Goal: Information Seeking & Learning: Learn about a topic

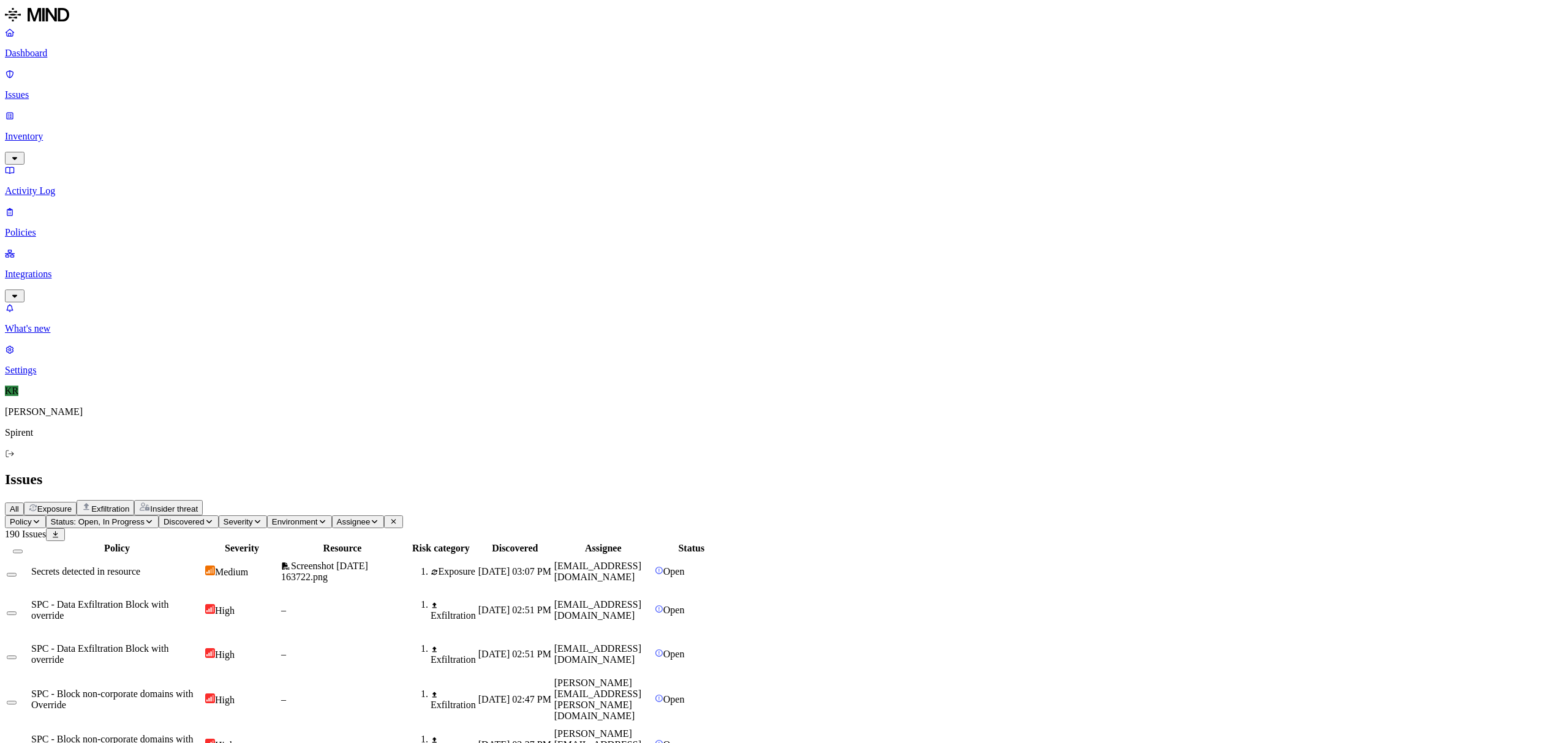
drag, startPoint x: 352, startPoint y: 39, endPoint x: 348, endPoint y: 49, distance: 10.8
click at [198, 505] on span "Insider threat" at bounding box center [174, 509] width 48 height 9
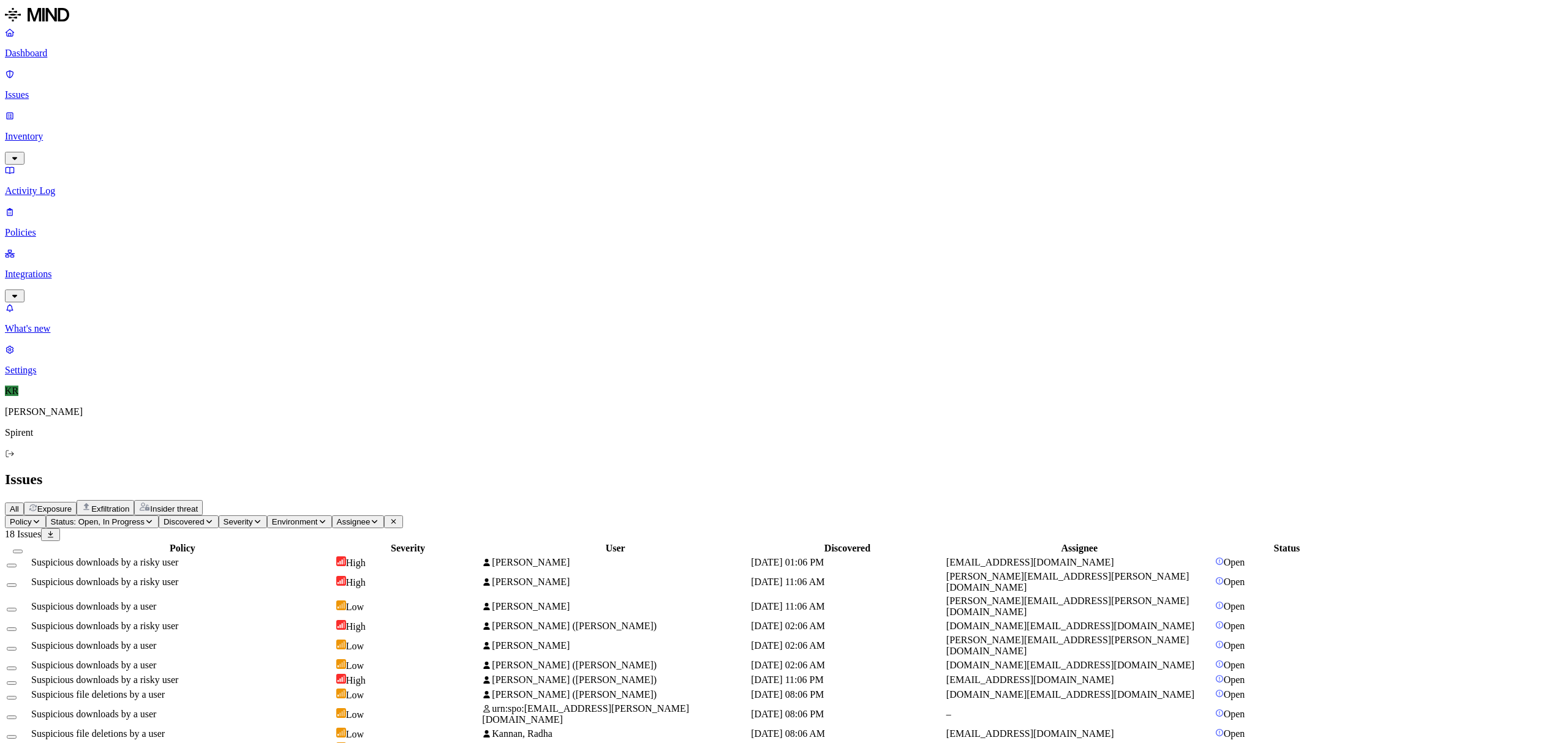
click at [366, 558] on span "High" at bounding box center [356, 563] width 20 height 11
drag, startPoint x: 1272, startPoint y: 10, endPoint x: 1277, endPoint y: 1, distance: 10.3
click at [650, 635] on td "Duffield, Paul" at bounding box center [615, 646] width 267 height 23
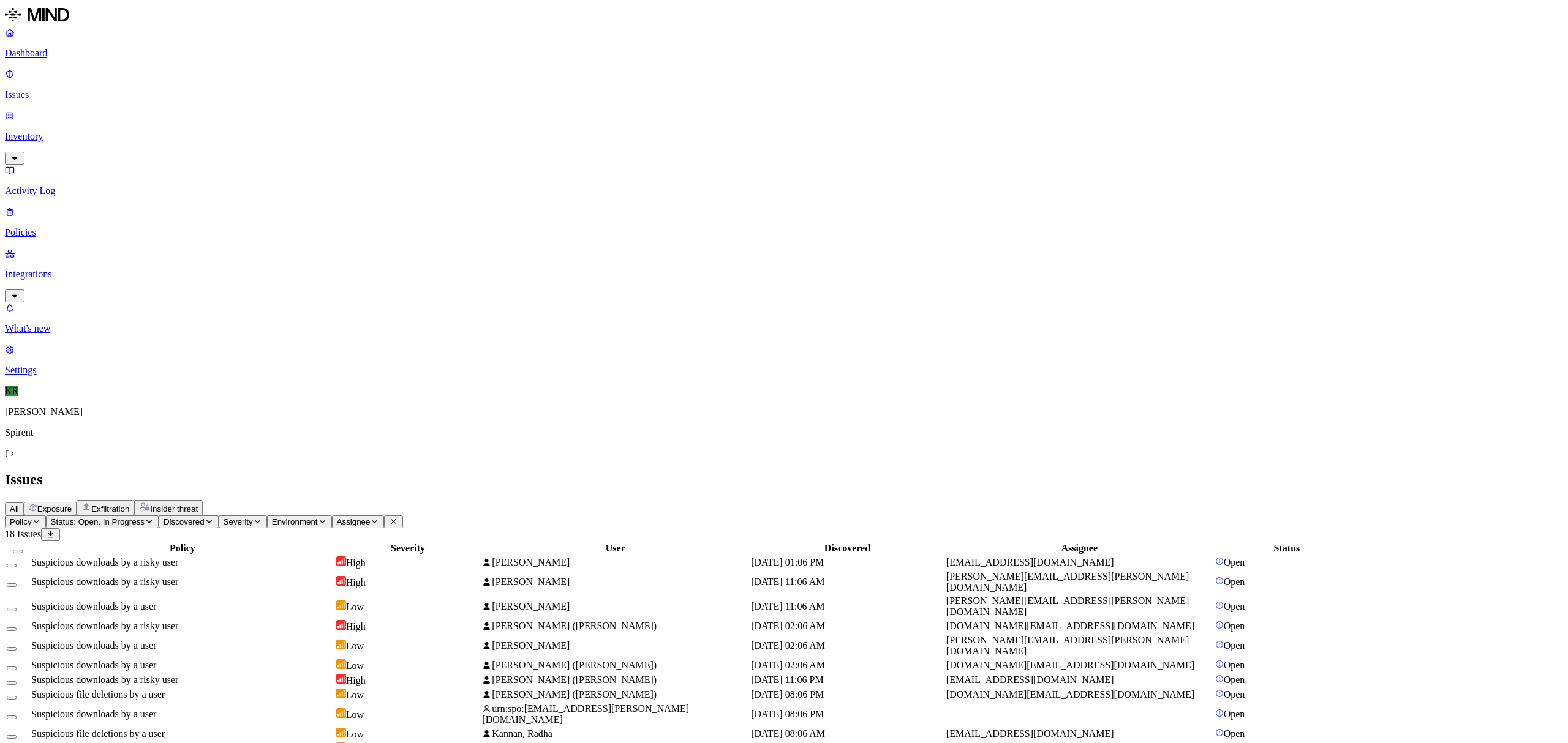
click at [726, 703] on td "urn:spo:guest#wenjie.xu@ritt.7layers.cn" at bounding box center [615, 715] width 267 height 23
click at [656, 675] on span "Zhong, Sheng (Ryan)" at bounding box center [573, 680] width 165 height 11
click at [656, 743] on span "Chu, Xiaofeng (Andrew)" at bounding box center [573, 748] width 165 height 11
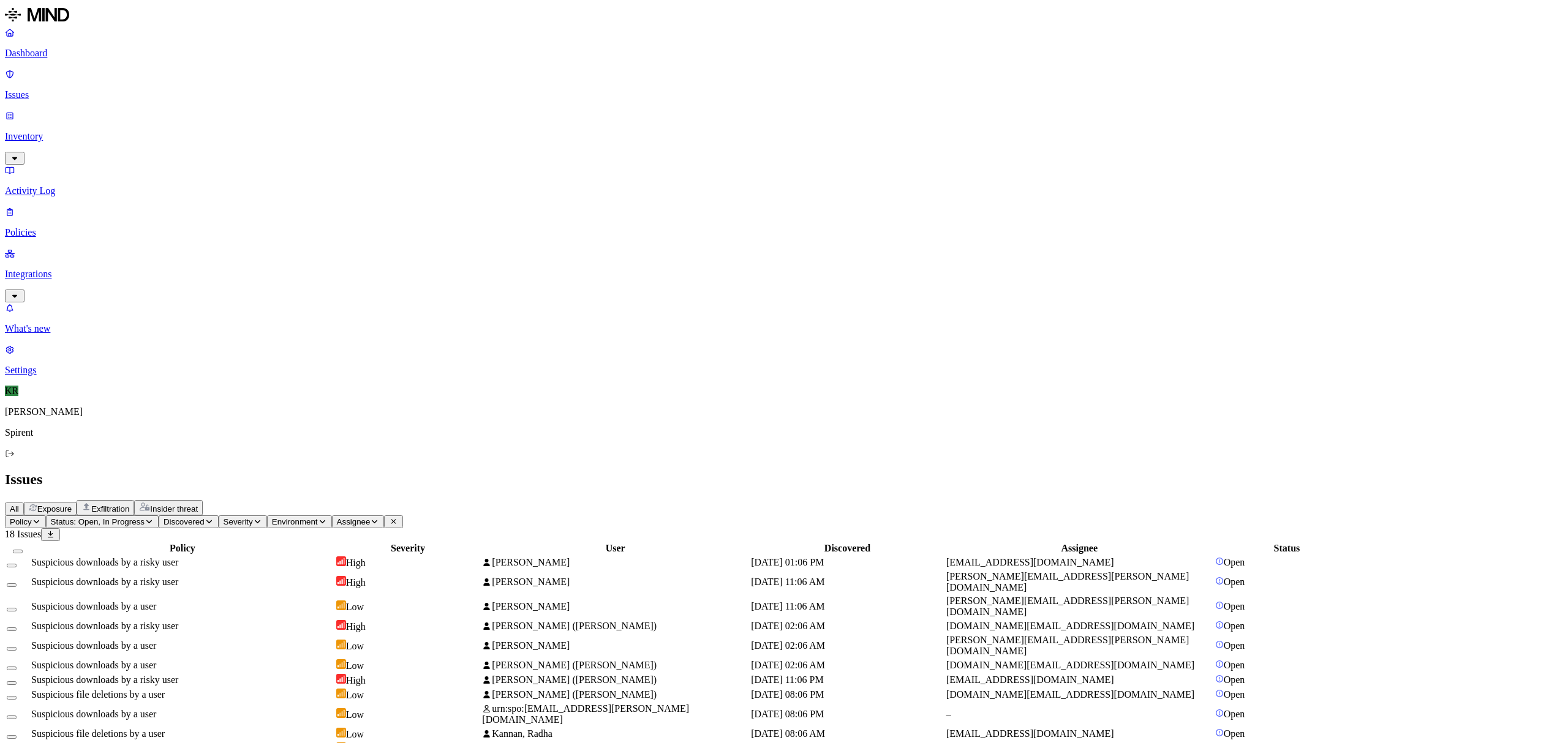
click at [22, 550] on button "Select all" at bounding box center [18, 552] width 10 height 3
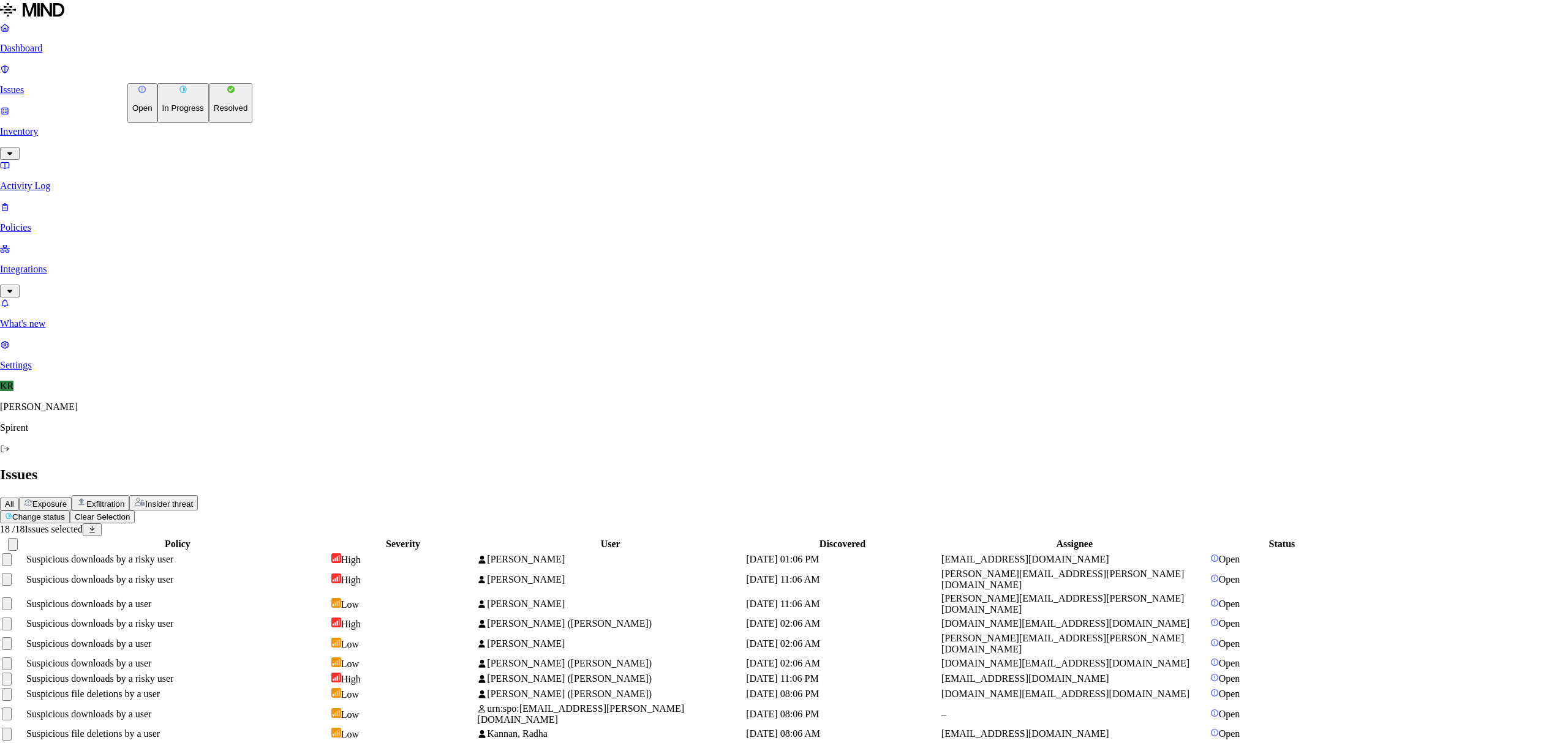
click at [192, 74] on html "Dashboard Issues Inventory Activity Log Policies Integrations What's new 1 Sett…" at bounding box center [784, 438] width 1568 height 875
click at [209, 123] on button "Resolved" at bounding box center [230, 103] width 44 height 40
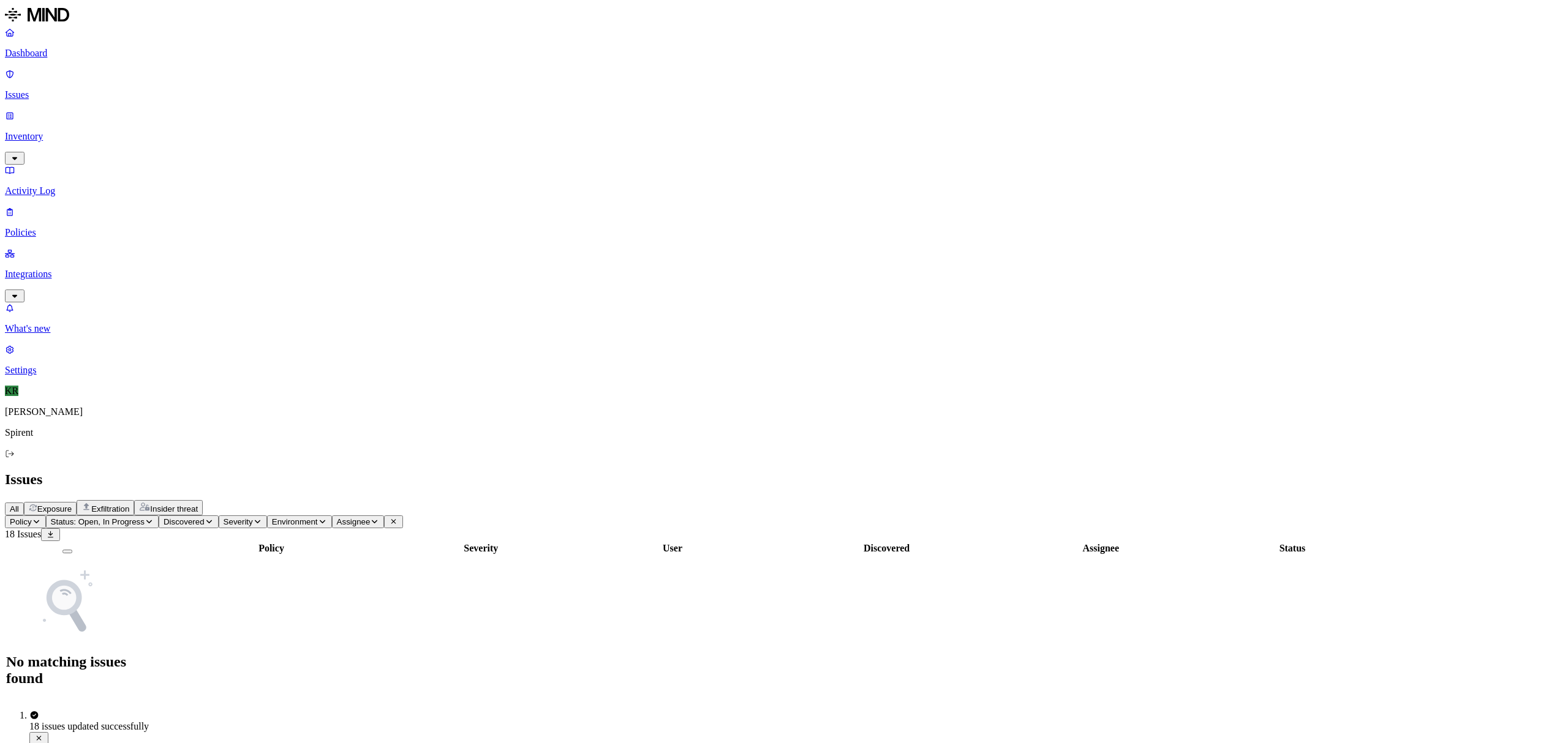
click at [72, 505] on span "Exposure" at bounding box center [54, 509] width 34 height 9
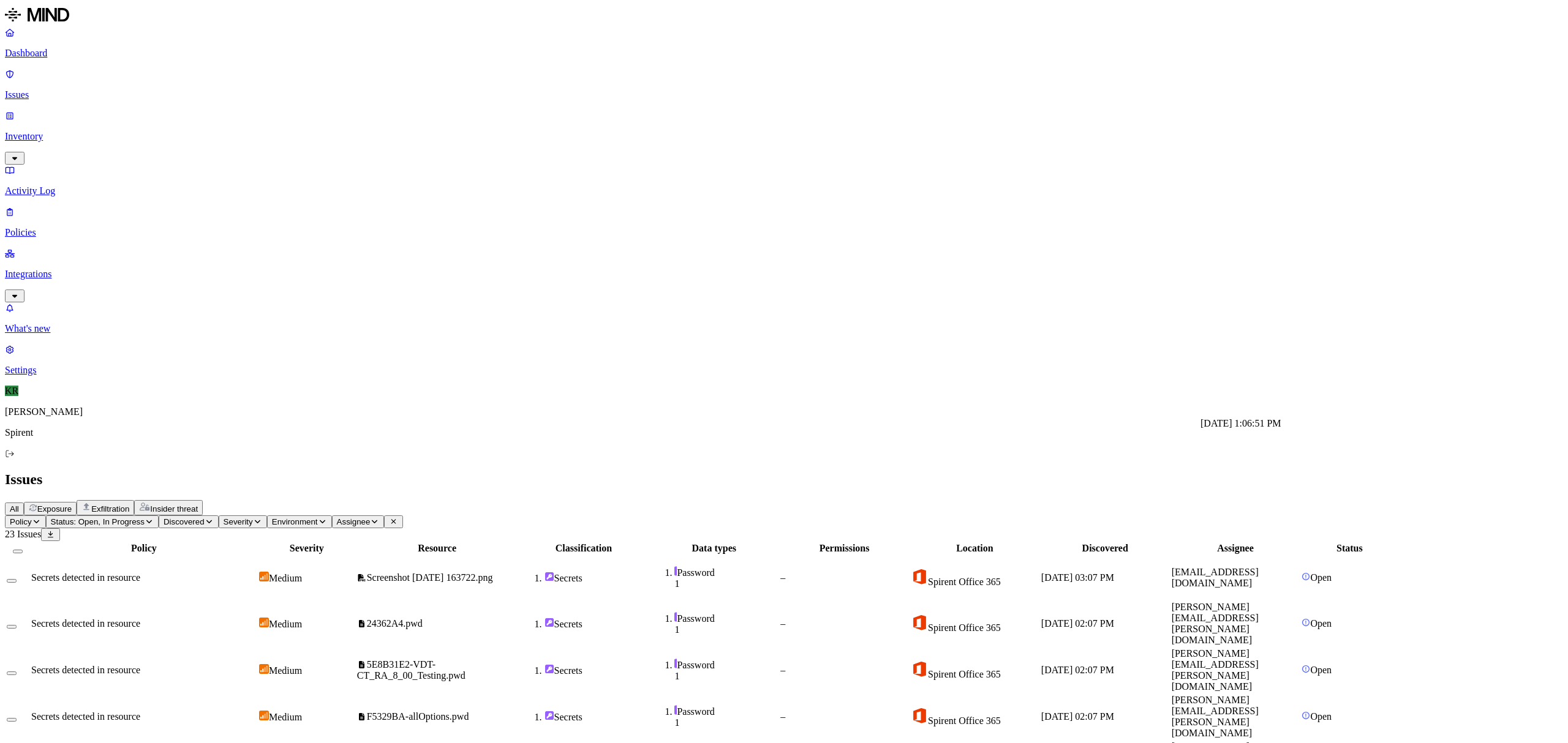
drag, startPoint x: 1203, startPoint y: 442, endPoint x: 1201, endPoint y: 451, distance: 9.2
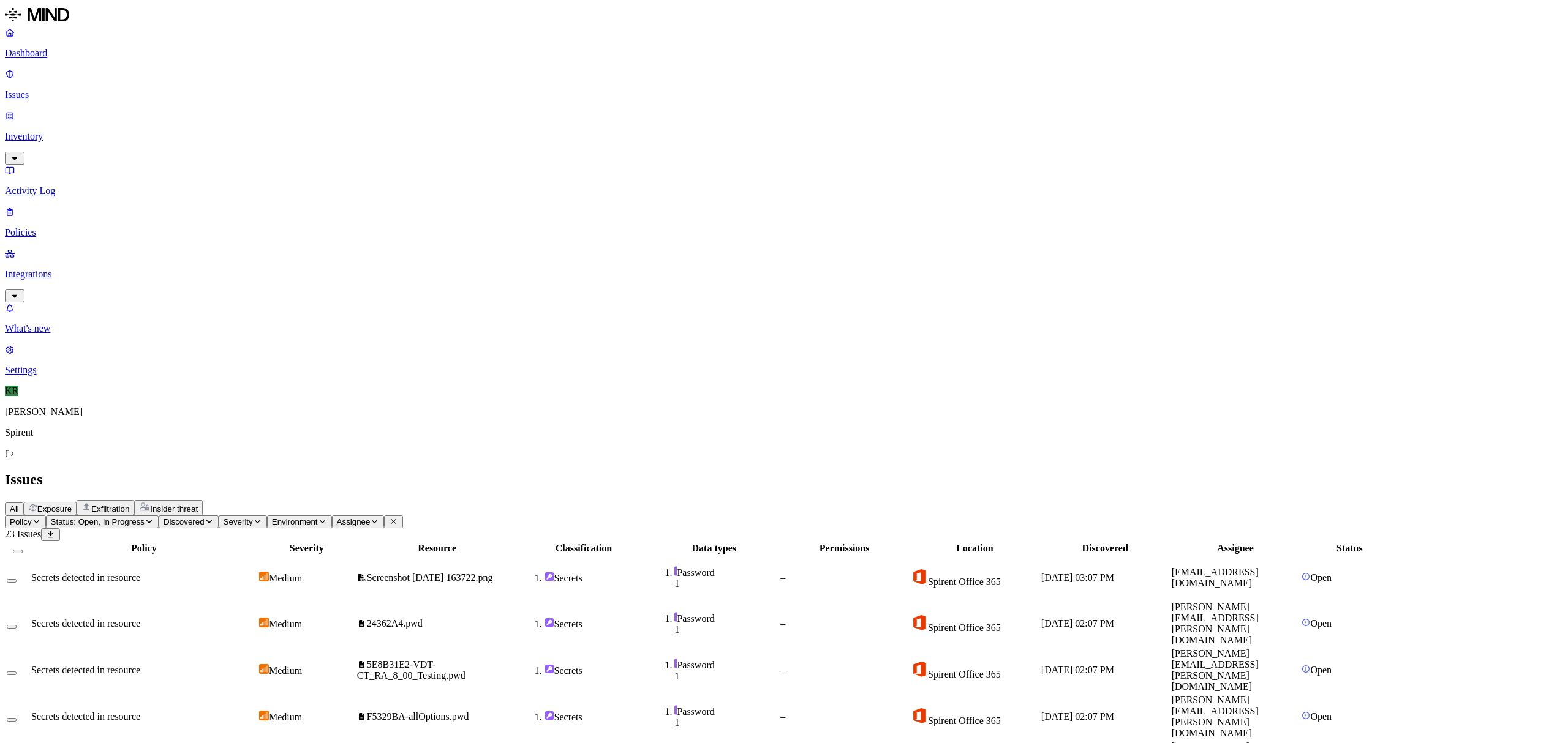
drag, startPoint x: 664, startPoint y: 95, endPoint x: 762, endPoint y: 98, distance: 98.0
click at [614, 554] on div at bounding box center [534, 554] width 161 height 0
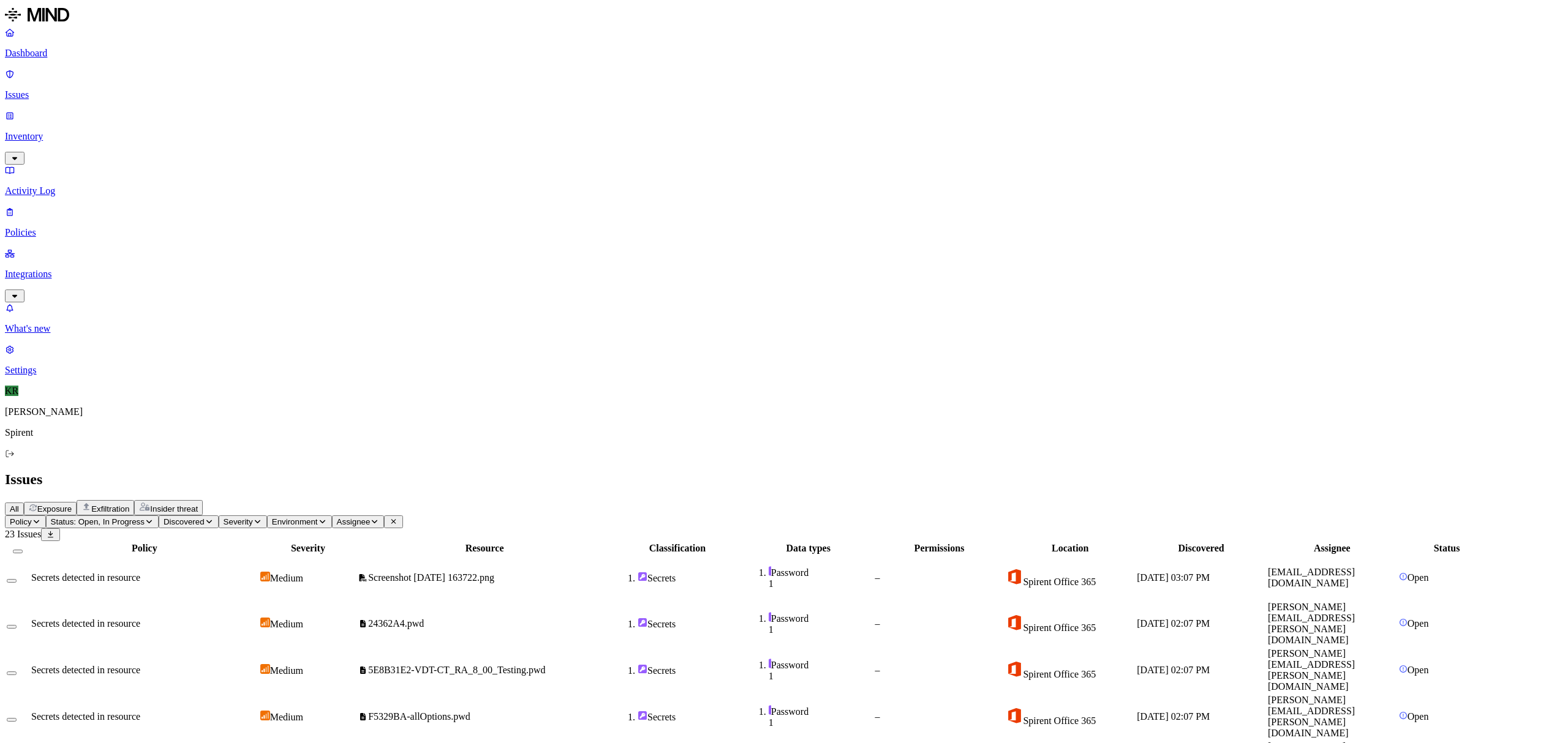
scroll to position [163, 0]
click at [22, 550] on button "Select all" at bounding box center [18, 552] width 10 height 3
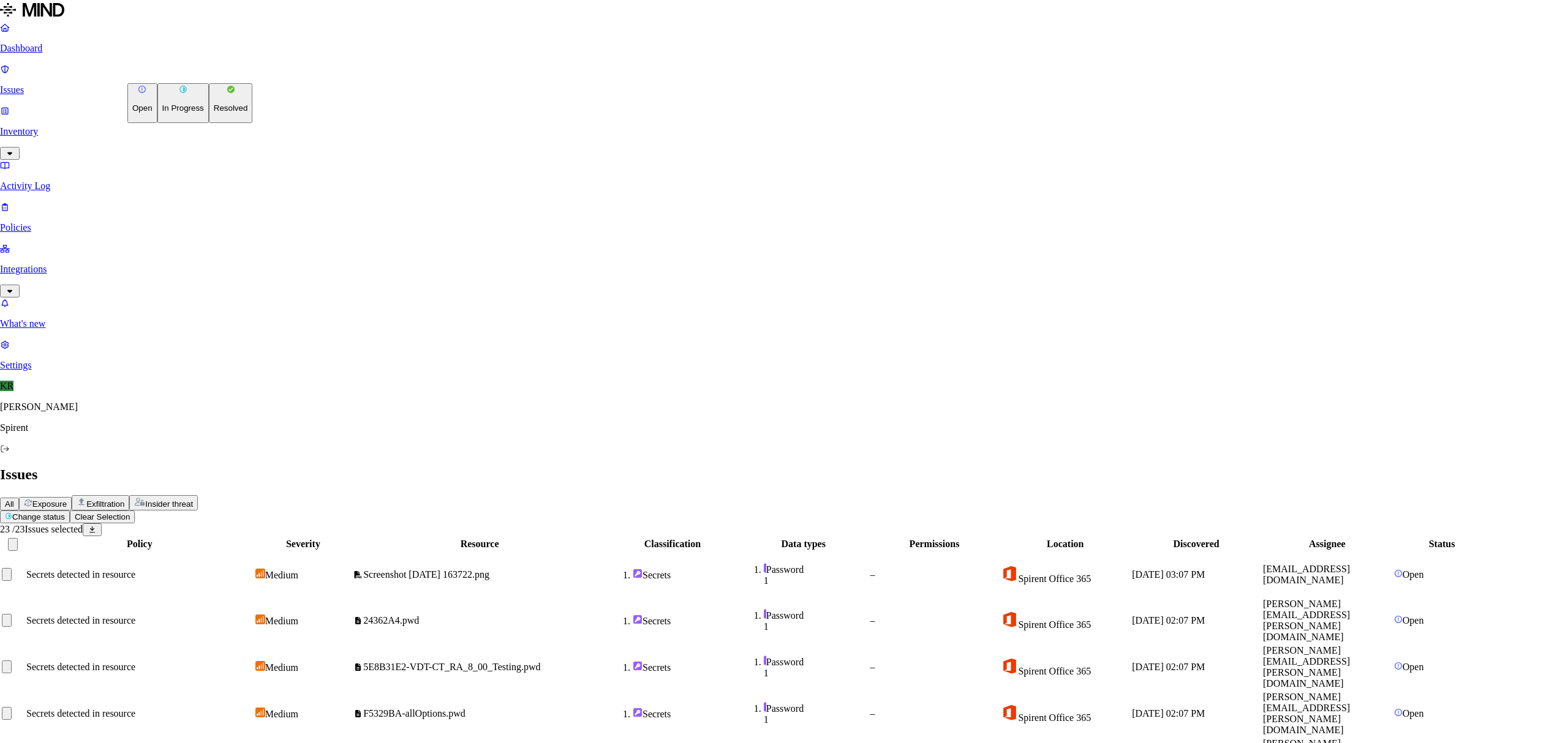
click at [209, 123] on button "Resolved" at bounding box center [230, 103] width 44 height 40
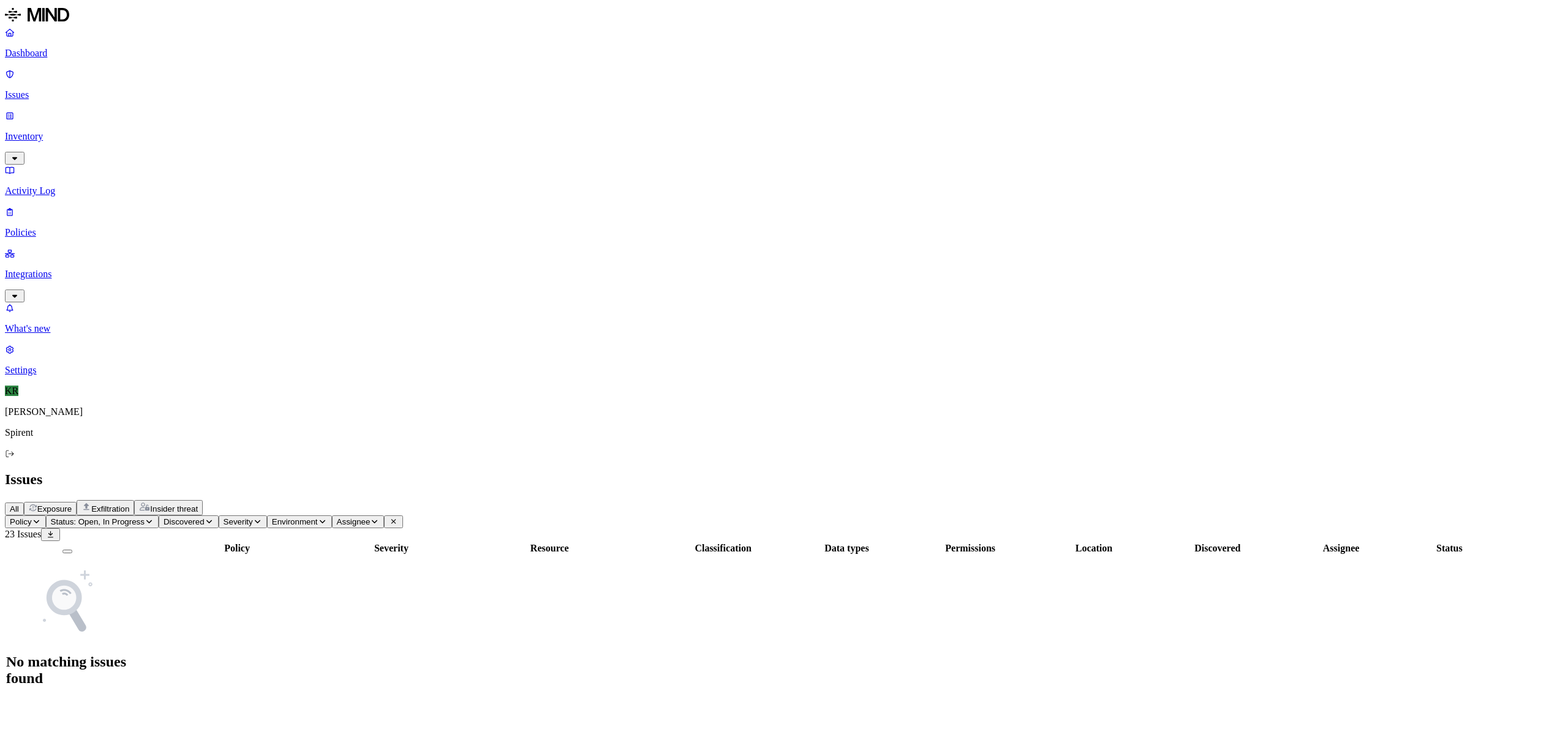
click at [129, 505] on span "Exfiltration" at bounding box center [110, 509] width 38 height 9
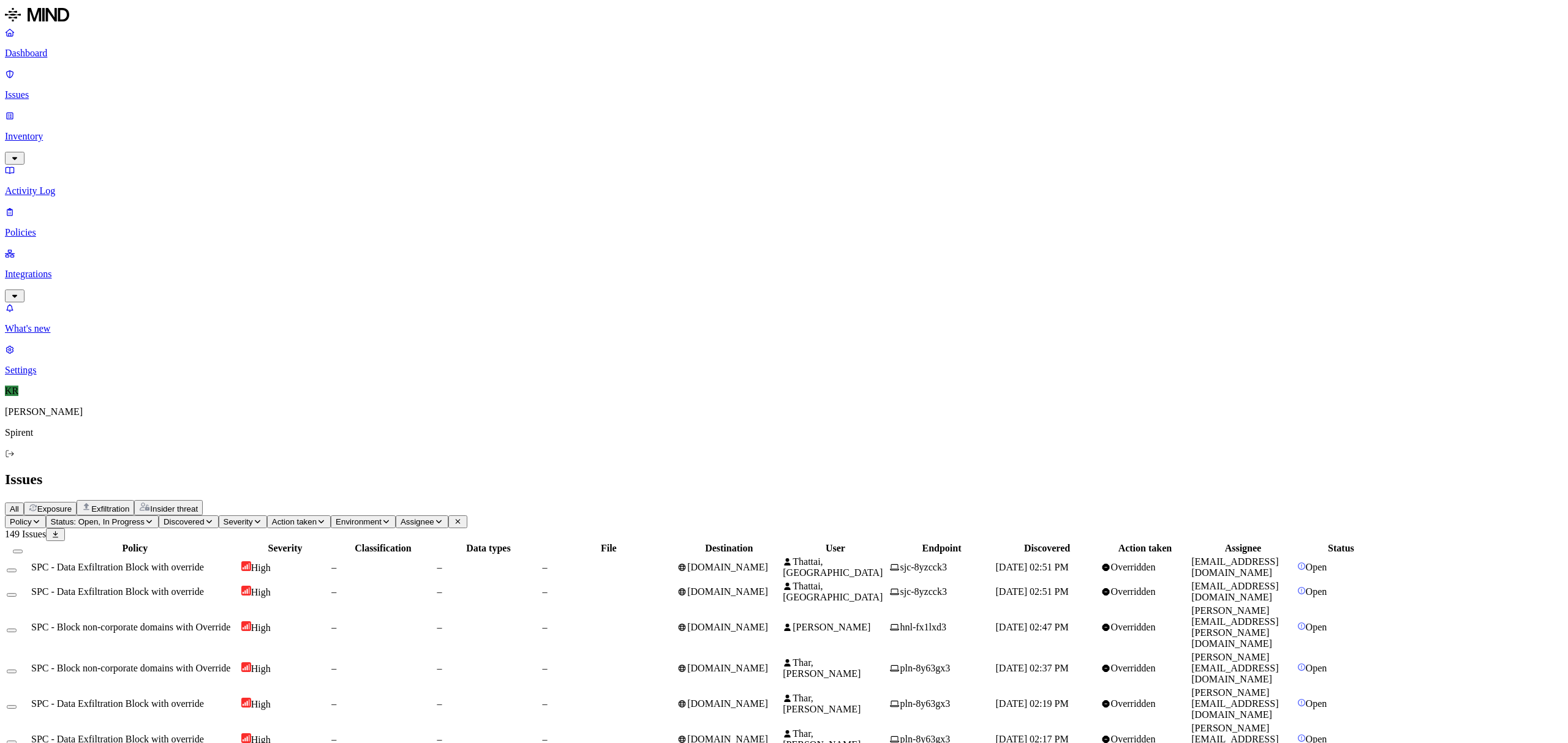
click at [768, 562] on span "mail.google.com" at bounding box center [727, 567] width 81 height 11
click at [768, 587] on span "mail.google.com" at bounding box center [727, 592] width 81 height 11
click at [768, 622] on span "chatgpt.com" at bounding box center [727, 627] width 81 height 11
click at [781, 651] on td "chatgpt.com" at bounding box center [729, 668] width 104 height 34
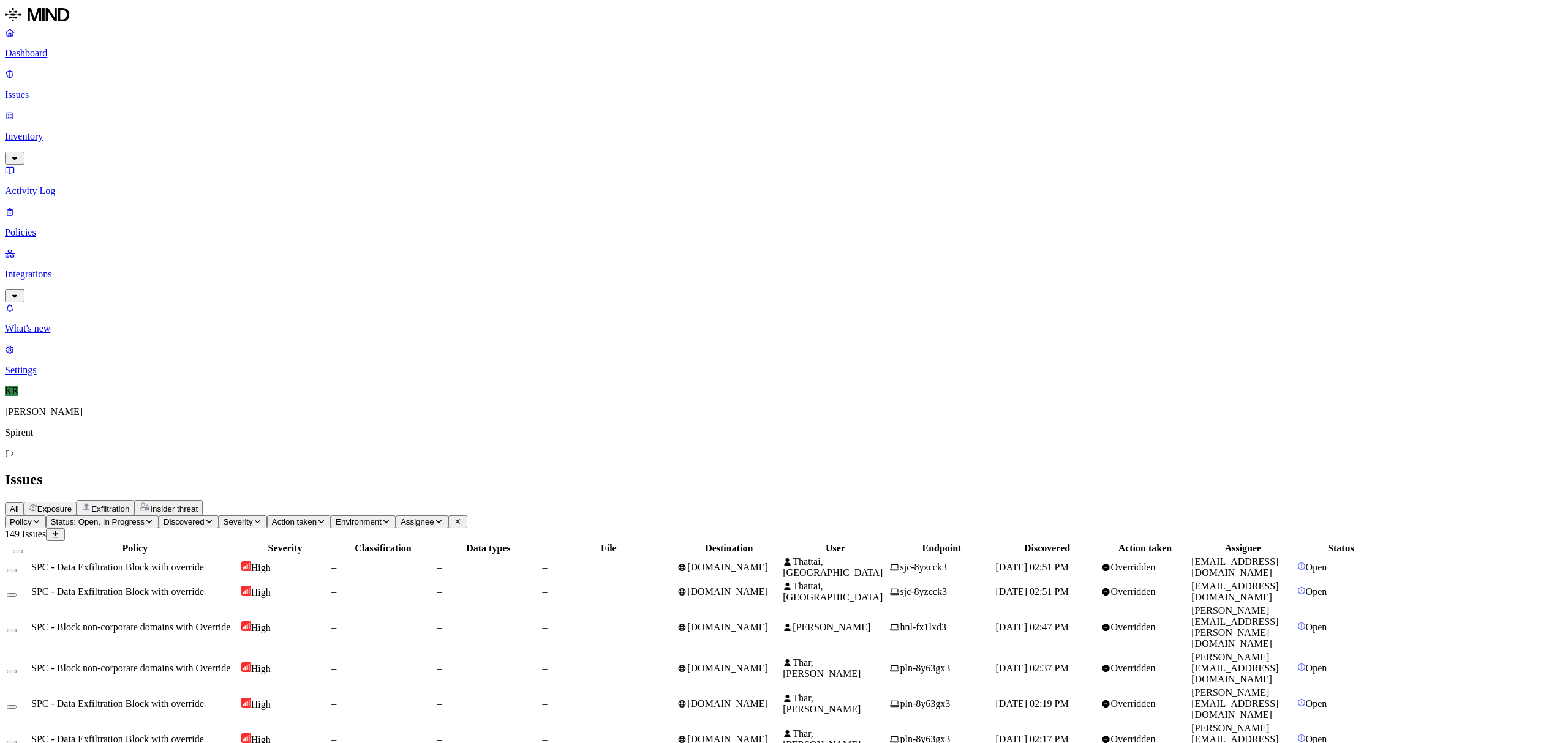
click at [768, 698] on span "mail.google.com" at bounding box center [727, 703] width 81 height 11
click at [768, 734] on span "mail.google.com" at bounding box center [727, 739] width 81 height 11
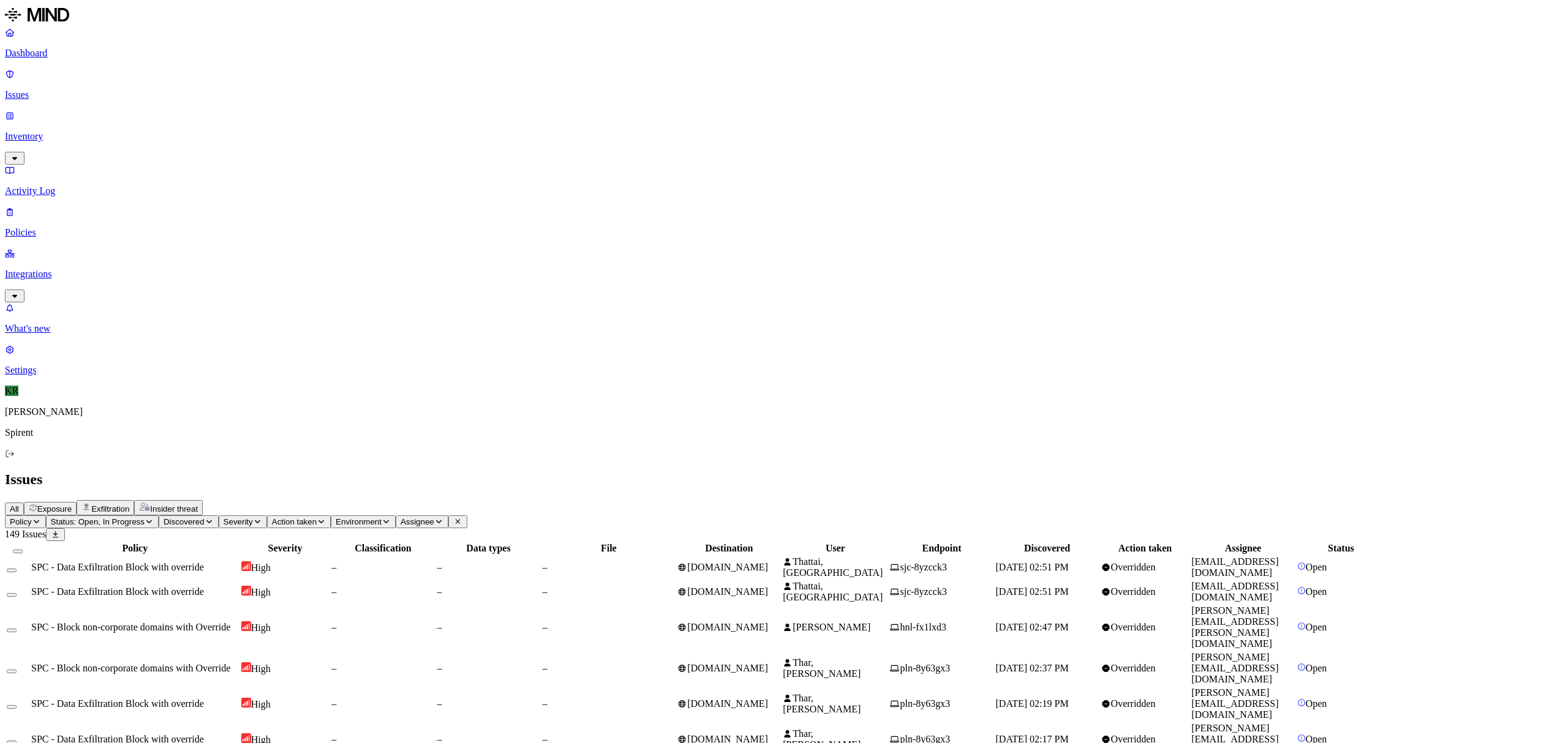
click at [22, 550] on button "Select all" at bounding box center [18, 552] width 10 height 3
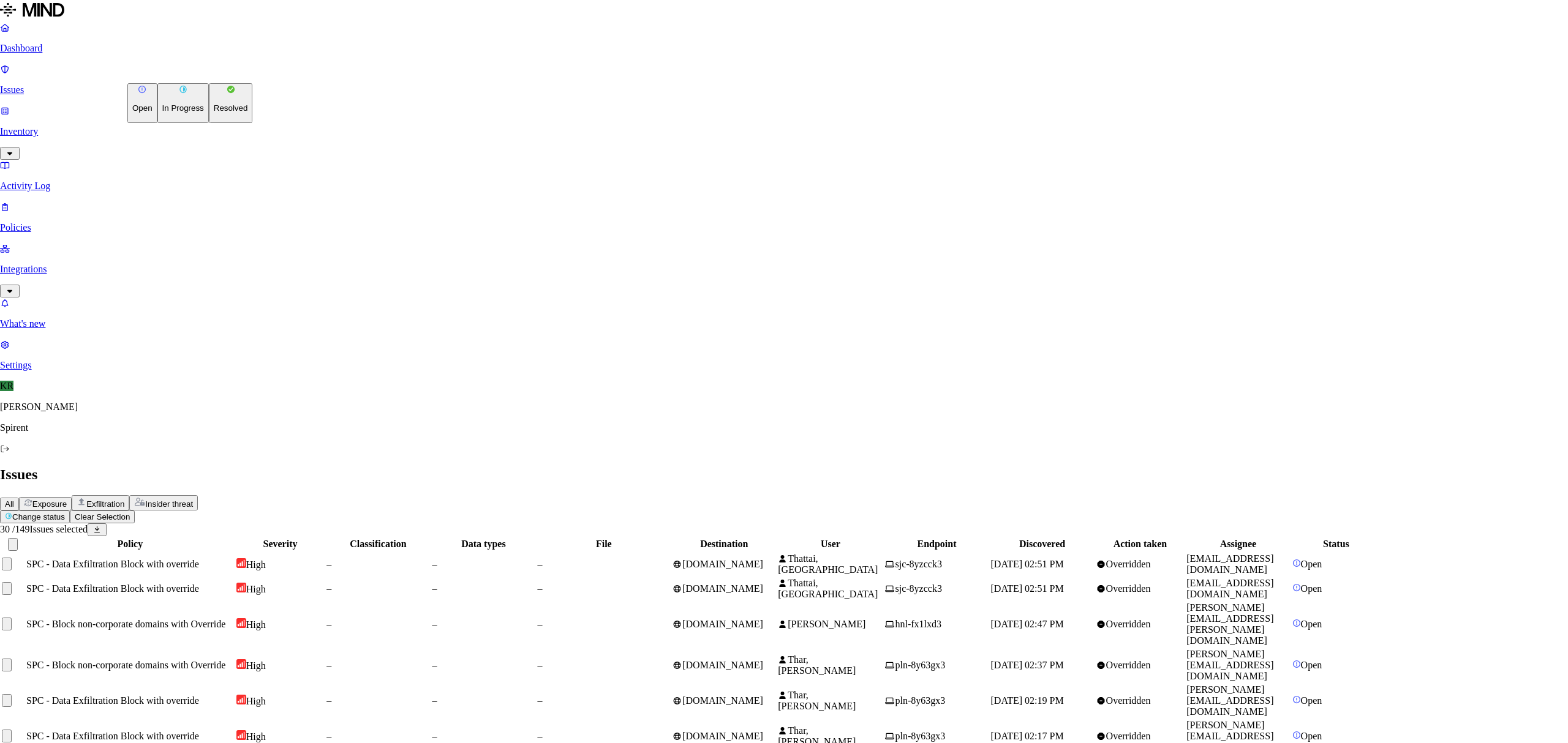
click at [209, 123] on button "Resolved" at bounding box center [230, 103] width 44 height 40
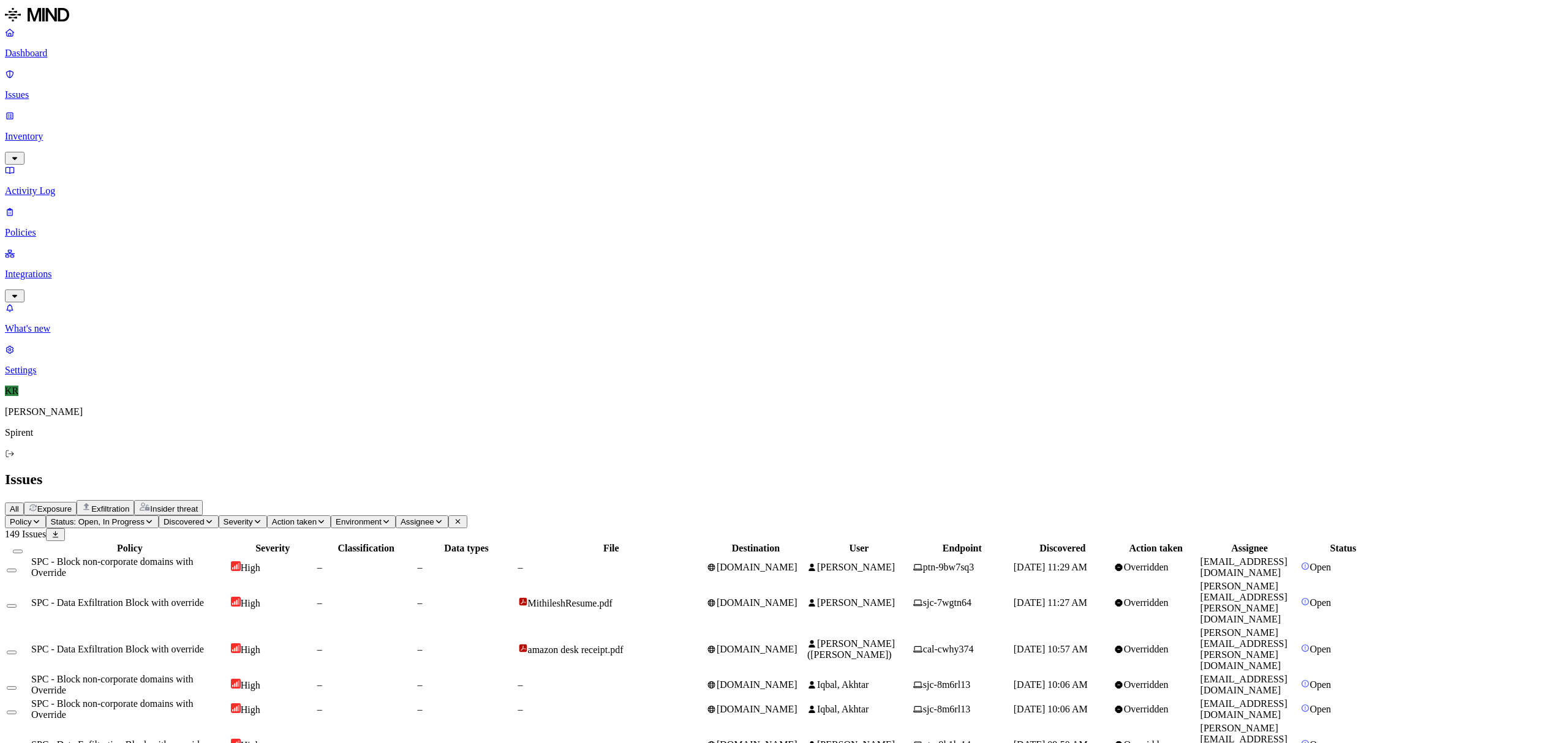
click at [704, 562] on div "–" at bounding box center [611, 567] width 186 height 11
click at [434, 517] on span "Assignee" at bounding box center [417, 521] width 34 height 9
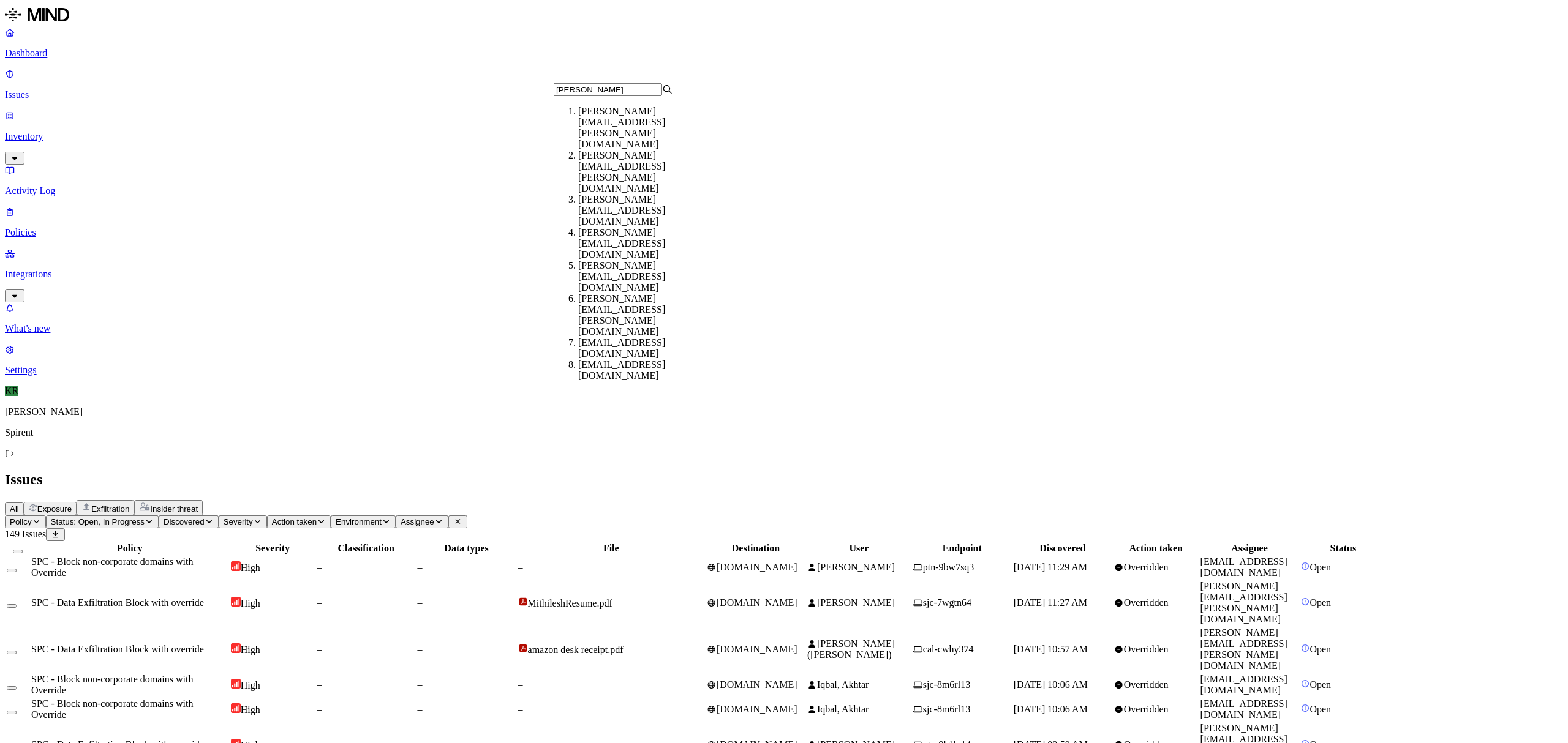
type input "sarah"
click at [608, 228] on div "[PERSON_NAME][EMAIL_ADDRESS][DOMAIN_NAME]" at bounding box center [638, 244] width 119 height 33
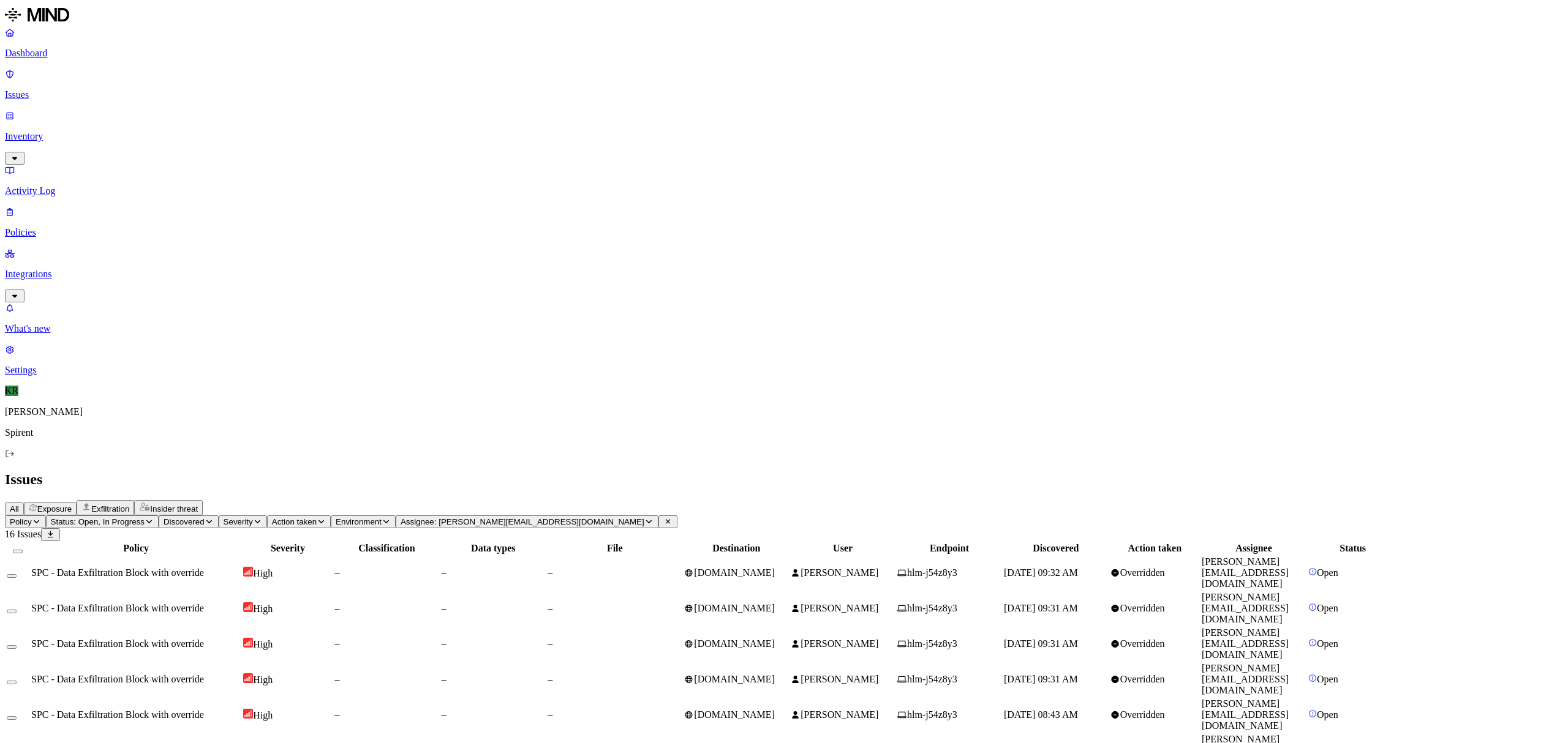
click at [22, 550] on button "Select all" at bounding box center [18, 552] width 10 height 3
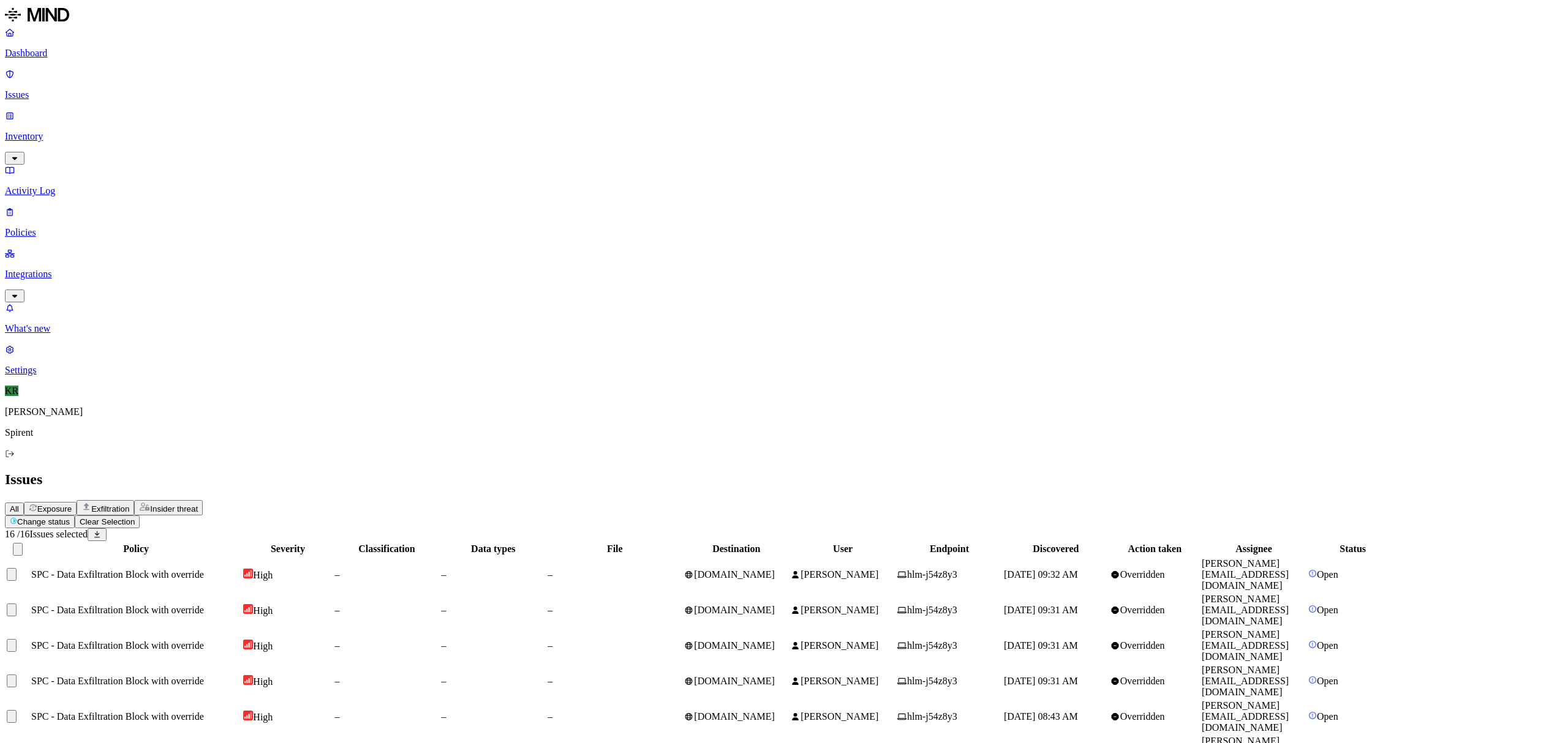
click at [170, 67] on html "Dashboard Issues Inventory Activity Log Policies Integrations What's new 1 Sett…" at bounding box center [784, 568] width 1568 height 1136
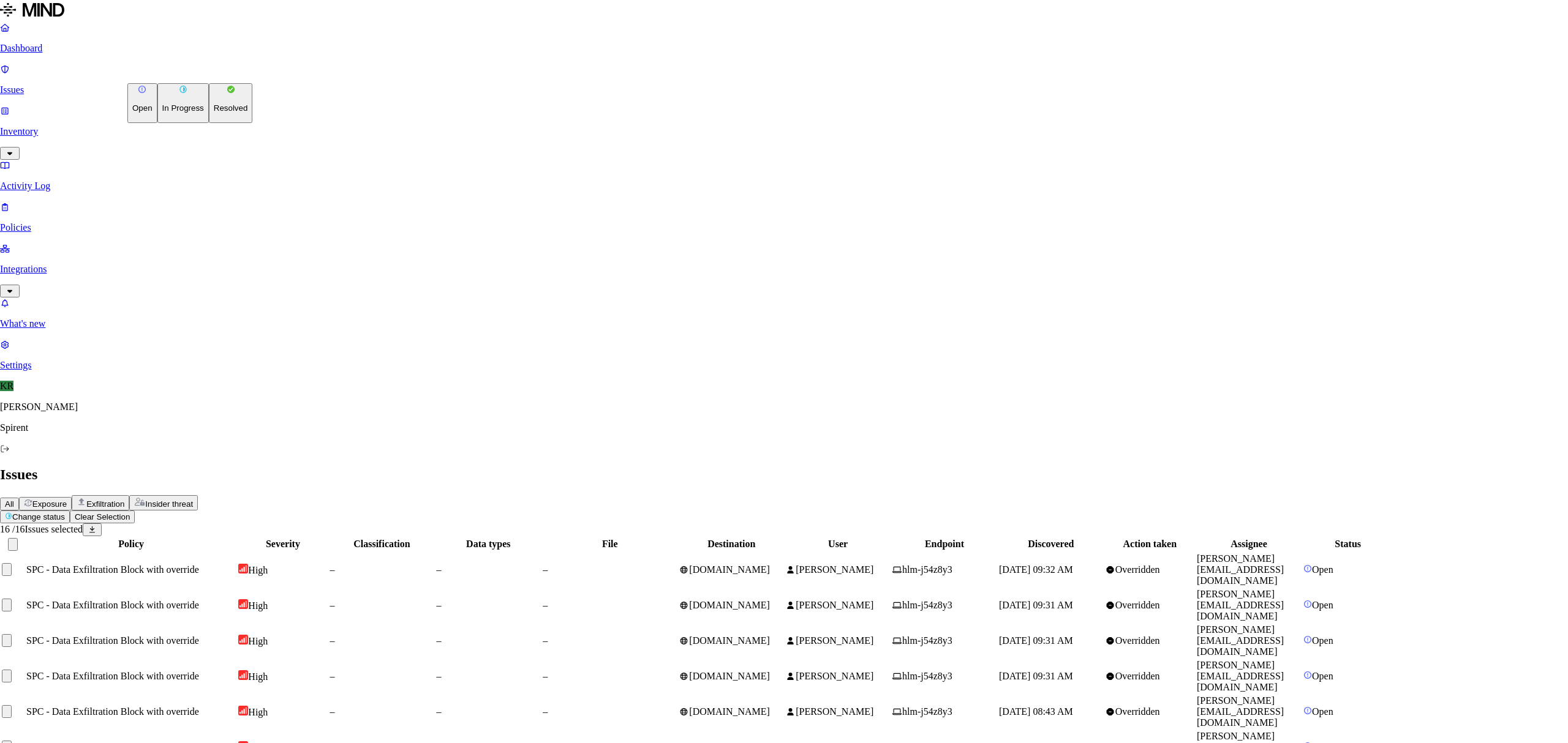
click at [213, 113] on p "Resolved" at bounding box center [230, 108] width 34 height 9
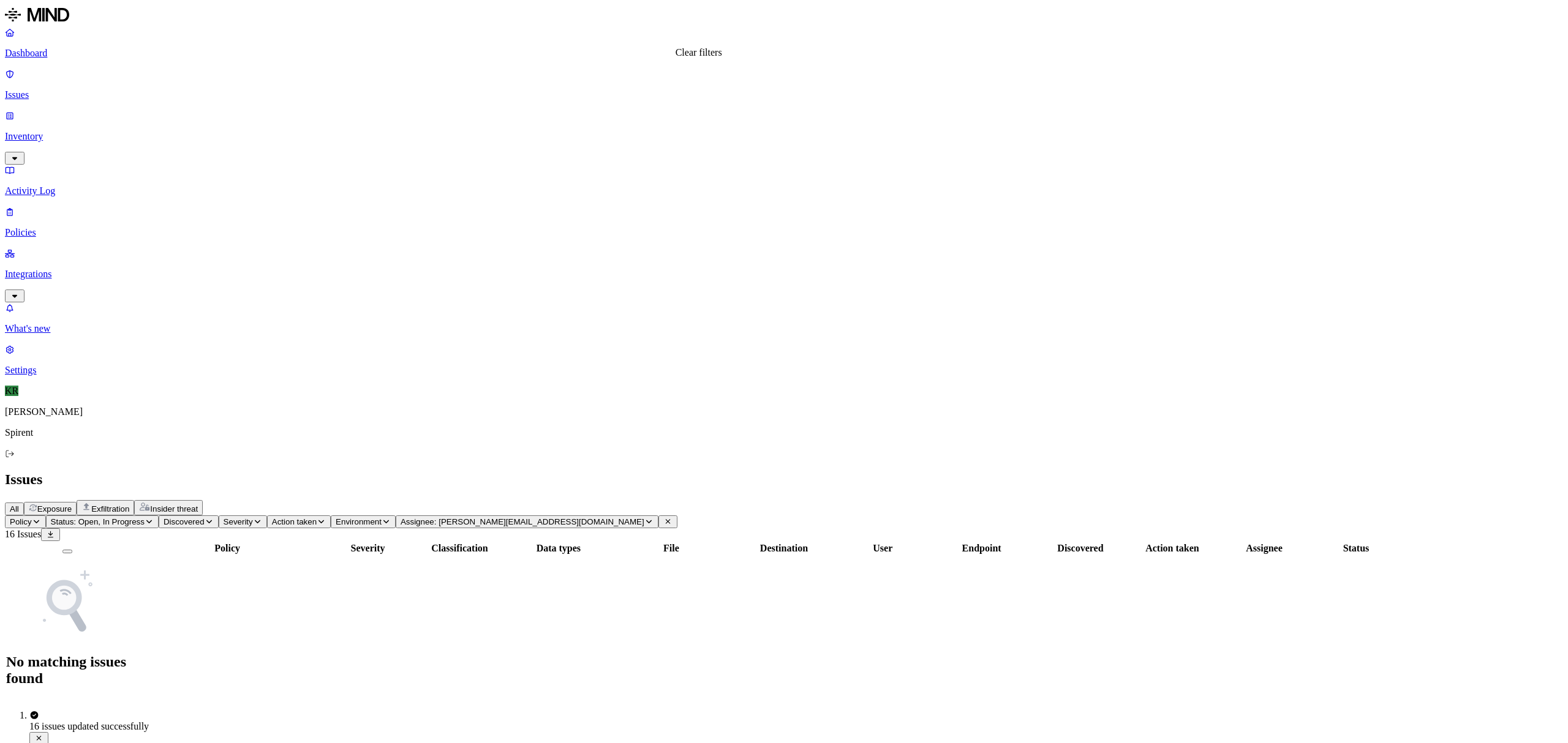
click at [673, 518] on icon at bounding box center [668, 521] width 9 height 7
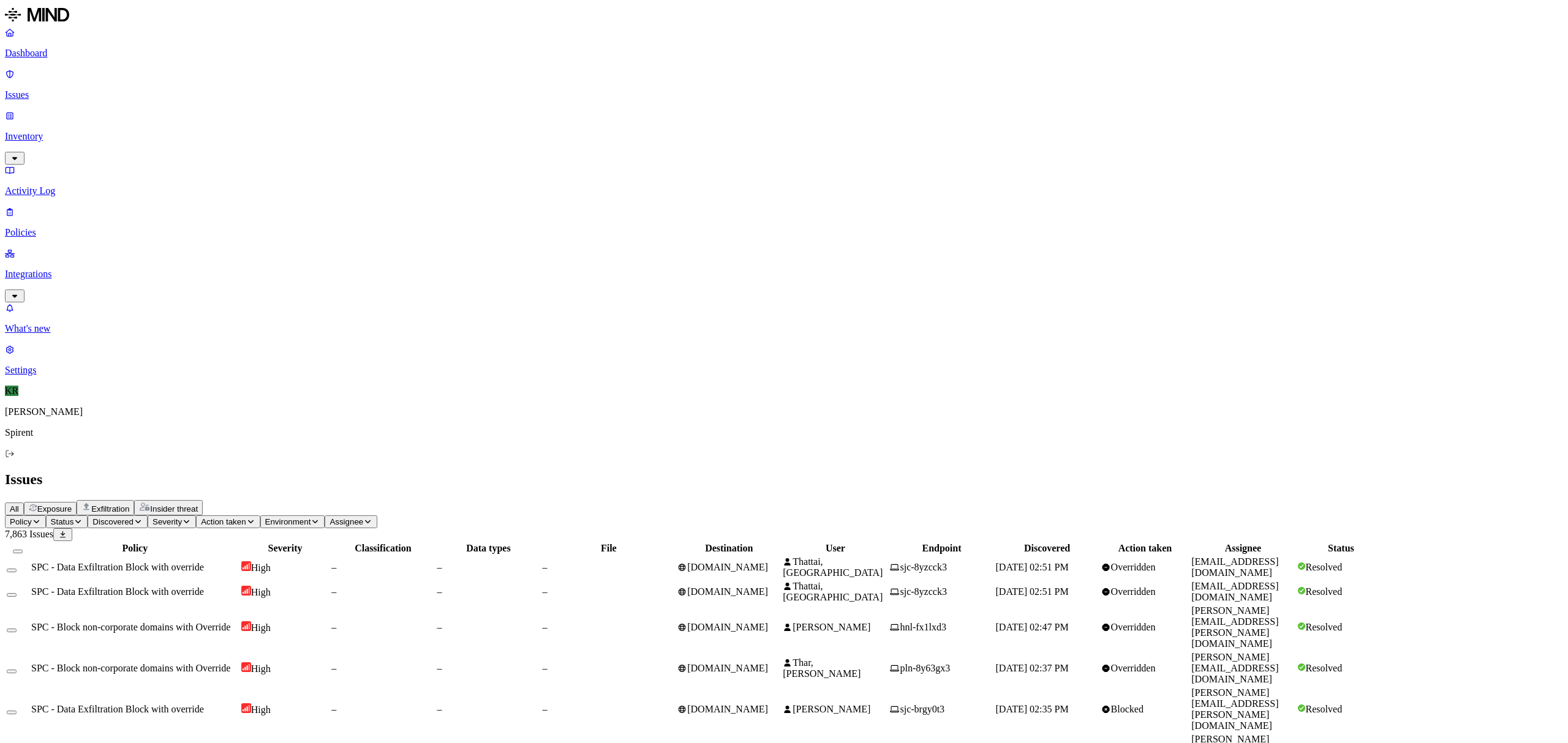
click at [74, 517] on span "Status" at bounding box center [62, 521] width 23 height 9
click at [246, 126] on div "Open" at bounding box center [282, 117] width 119 height 22
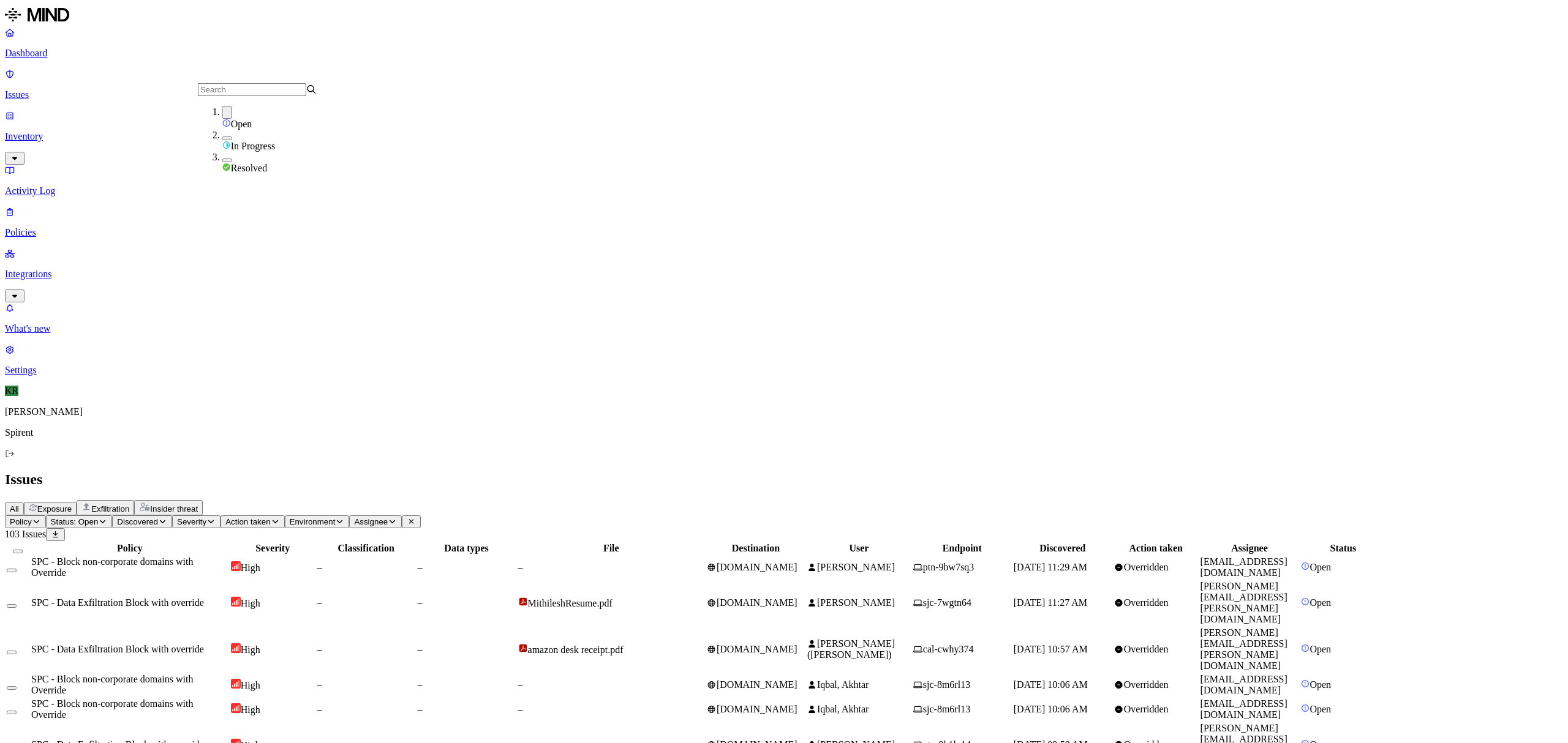
click at [798, 562] on span "chatgpt.com" at bounding box center [757, 567] width 81 height 11
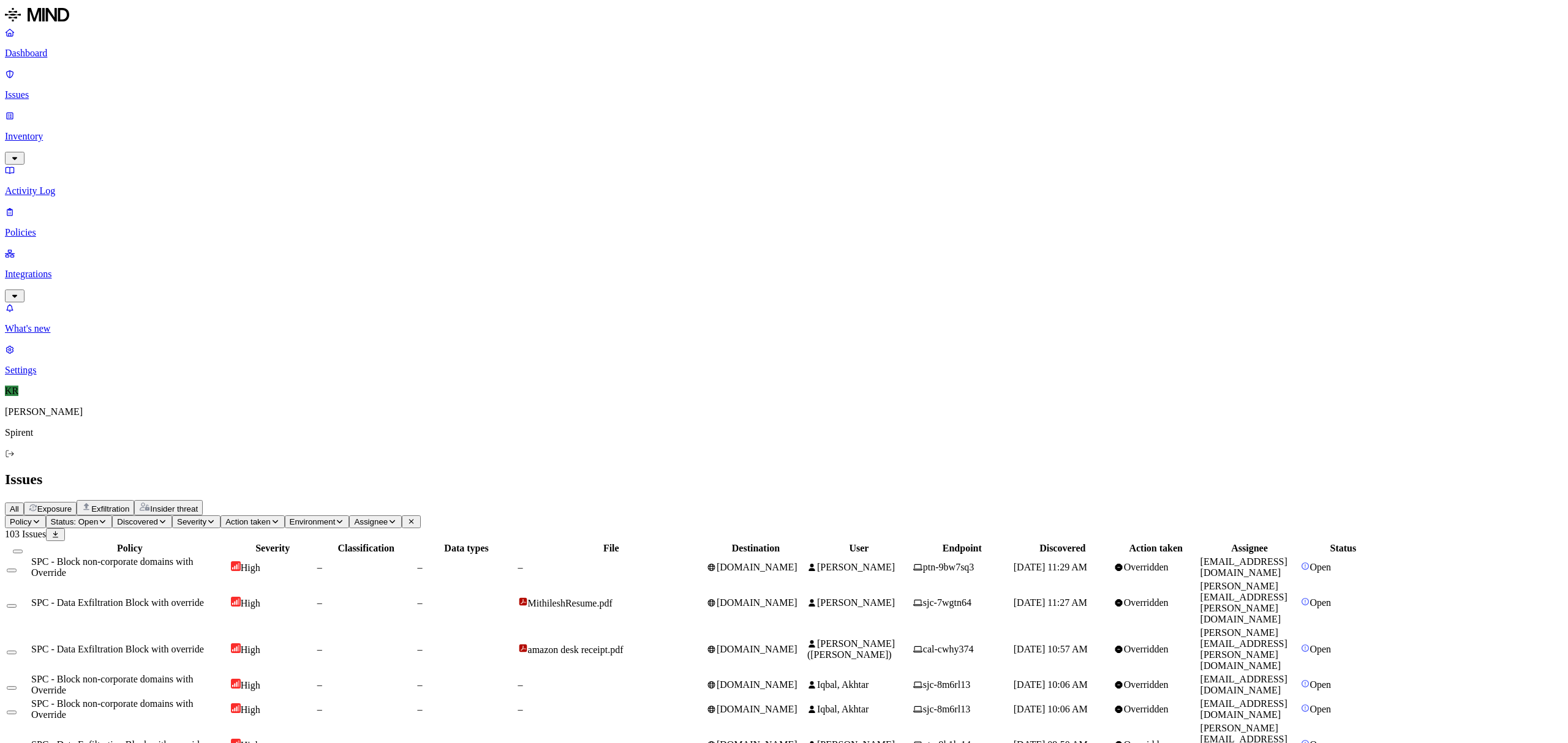
click at [22, 550] on button "Select all" at bounding box center [18, 552] width 10 height 3
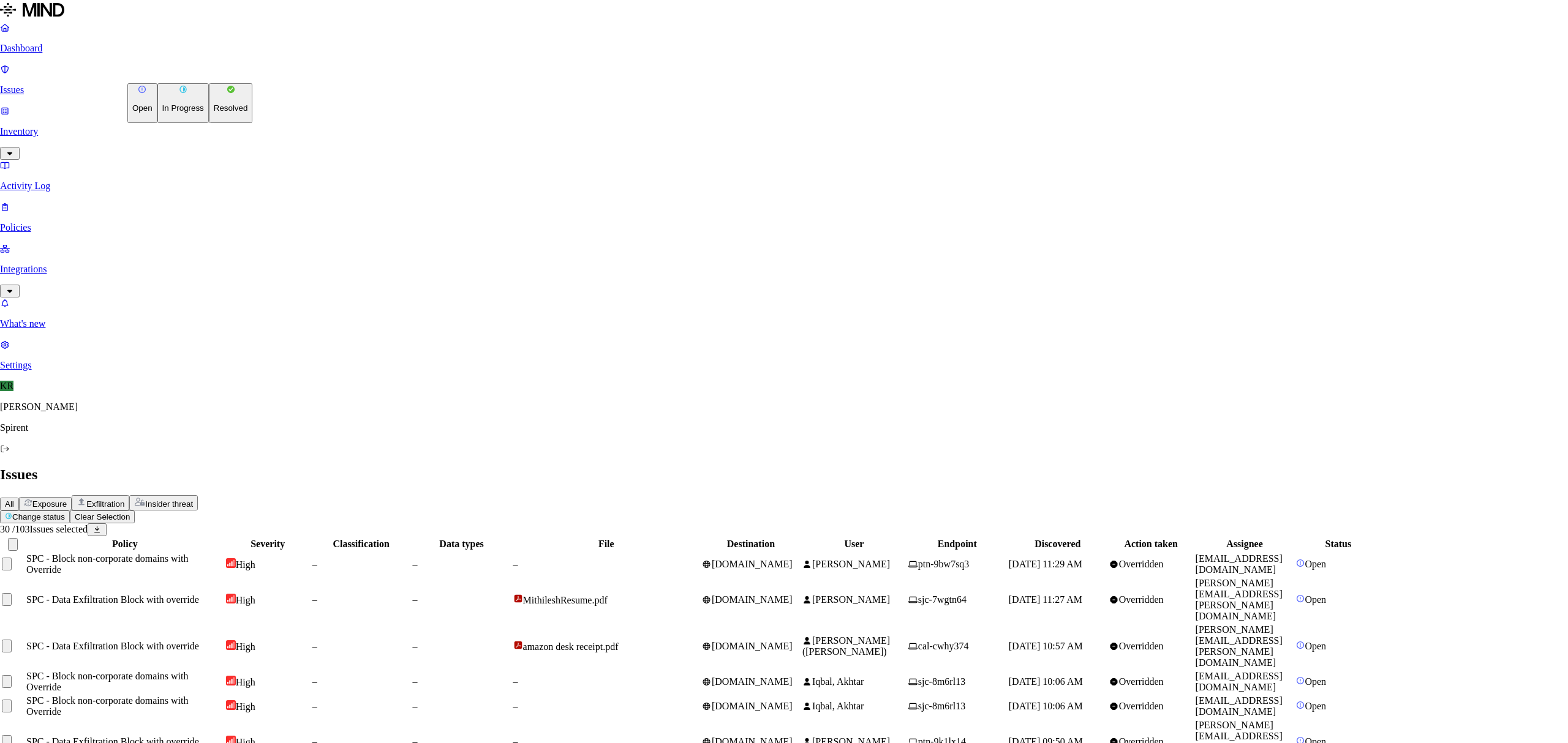
click at [213, 113] on p "Resolved" at bounding box center [230, 108] width 34 height 9
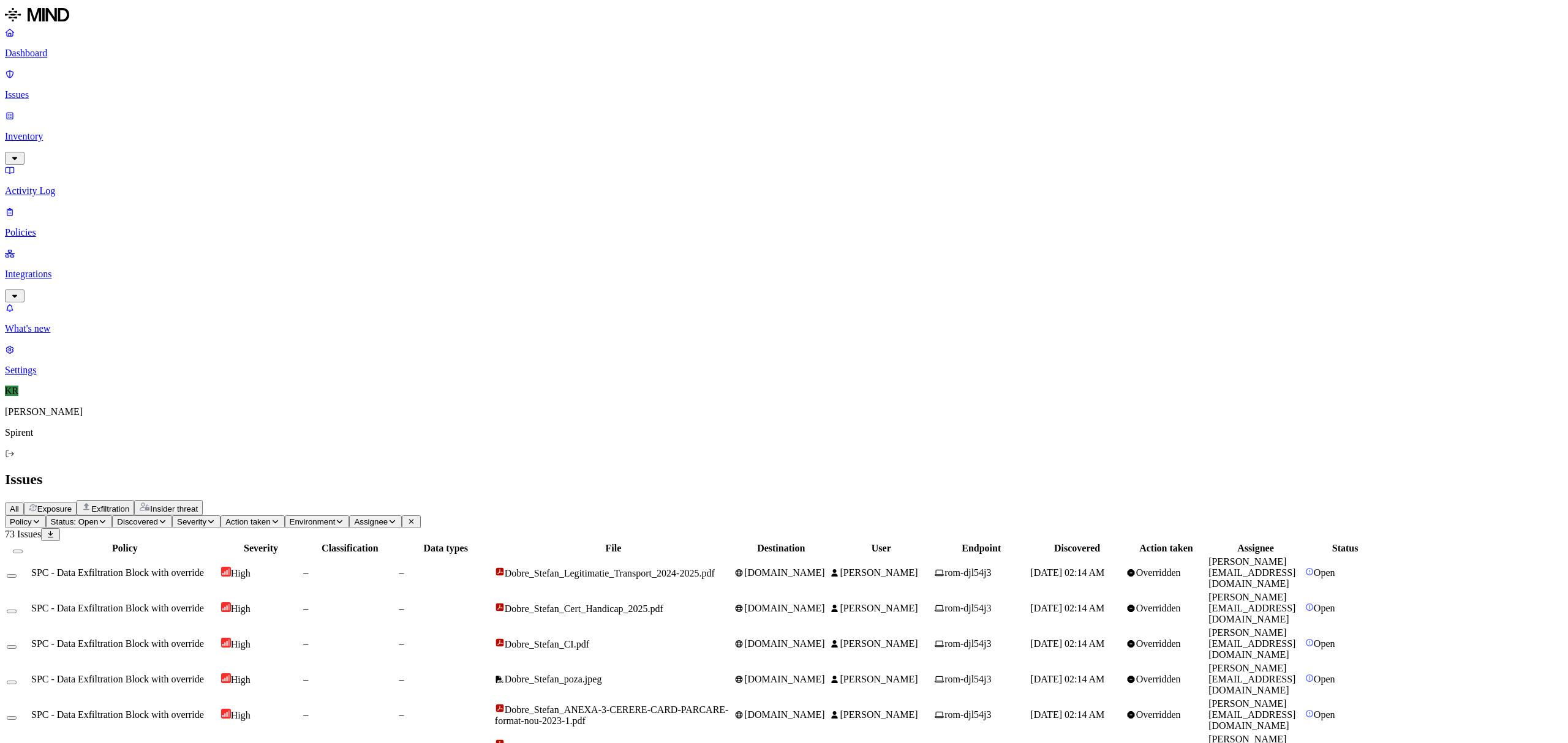
click at [30, 543] on th at bounding box center [17, 549] width 23 height 12
click at [22, 550] on button "Select all" at bounding box center [18, 552] width 10 height 3
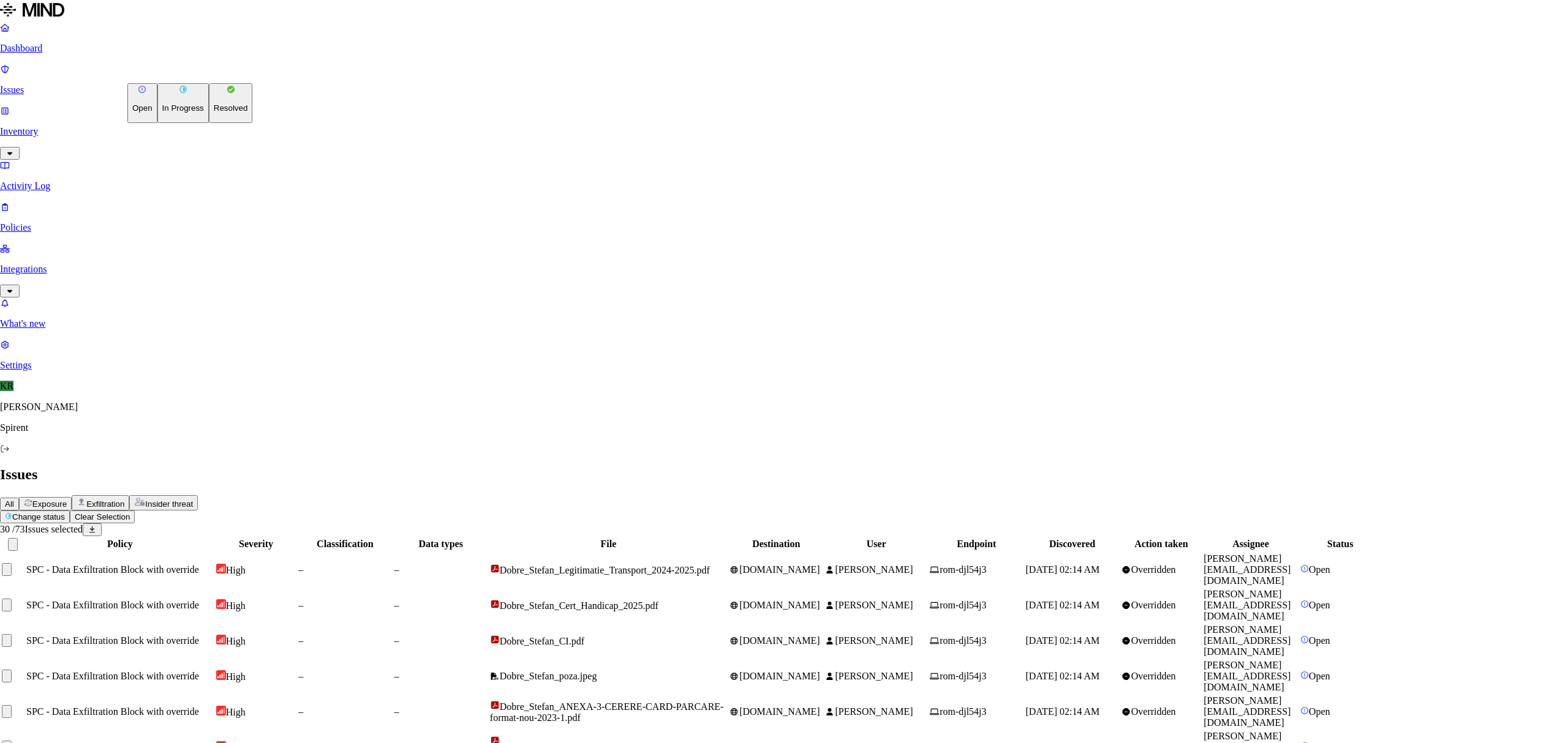
click at [213, 113] on p "Resolved" at bounding box center [230, 108] width 34 height 9
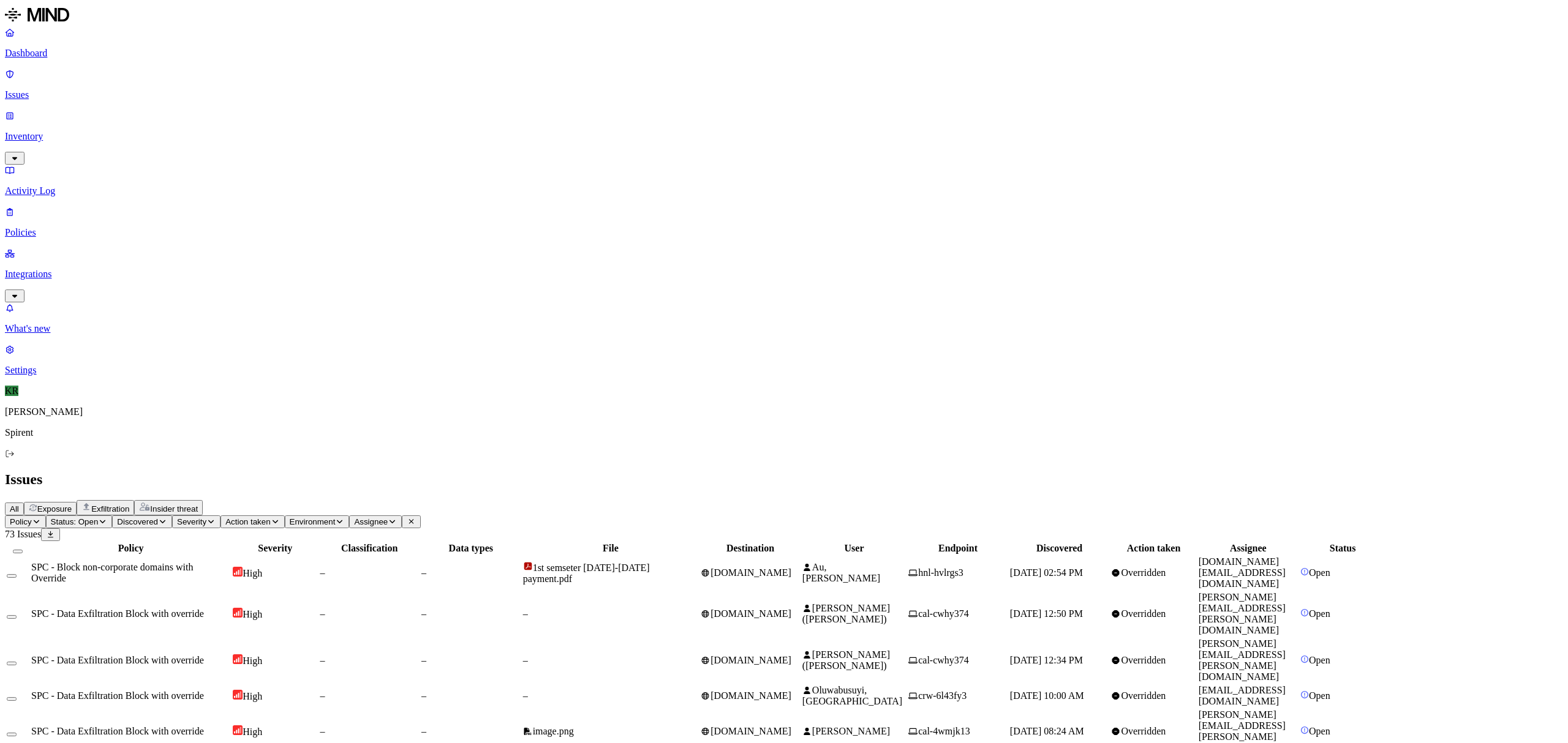
click at [800, 592] on td "docs.google.com" at bounding box center [750, 614] width 100 height 46
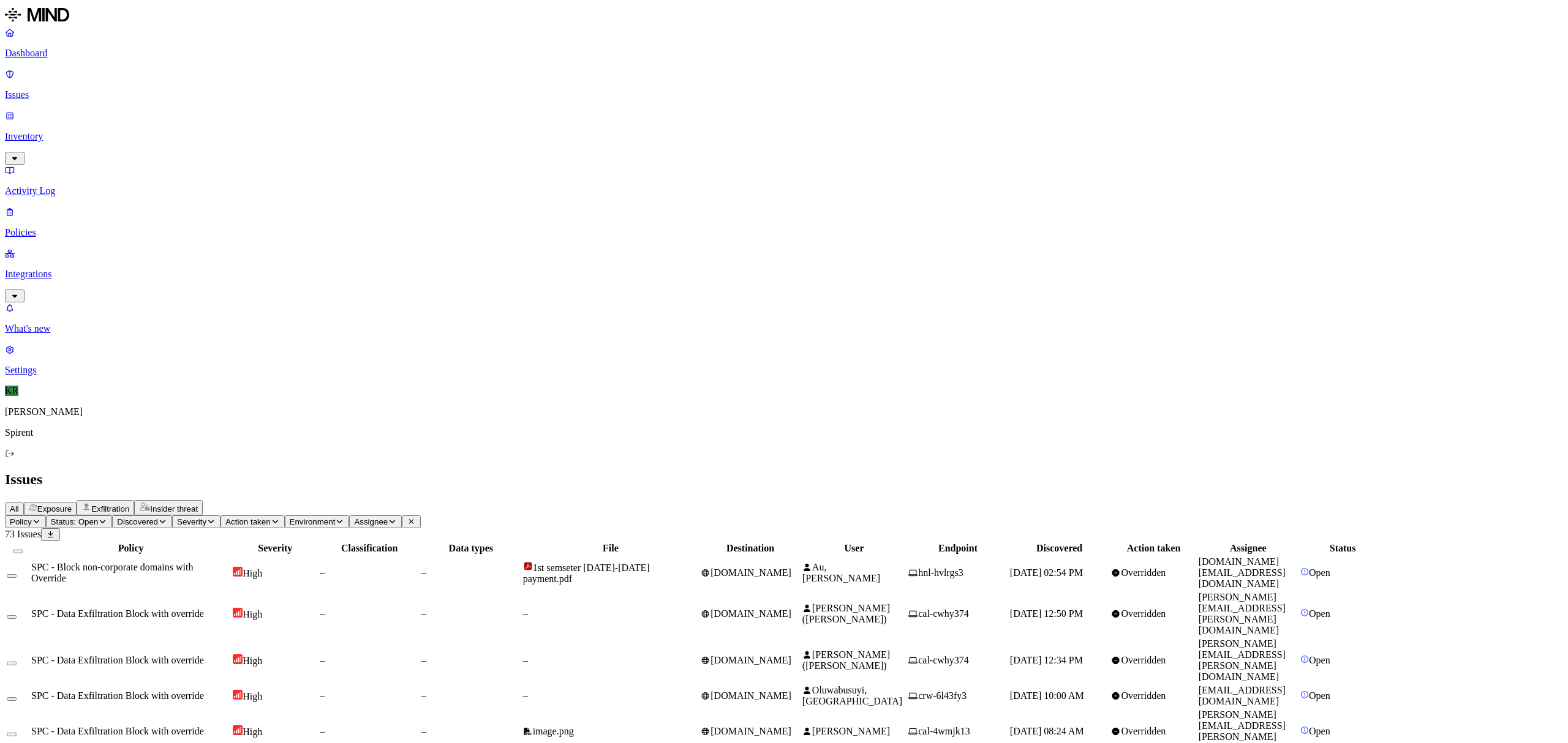
click at [22, 550] on button "Select all" at bounding box center [18, 552] width 10 height 3
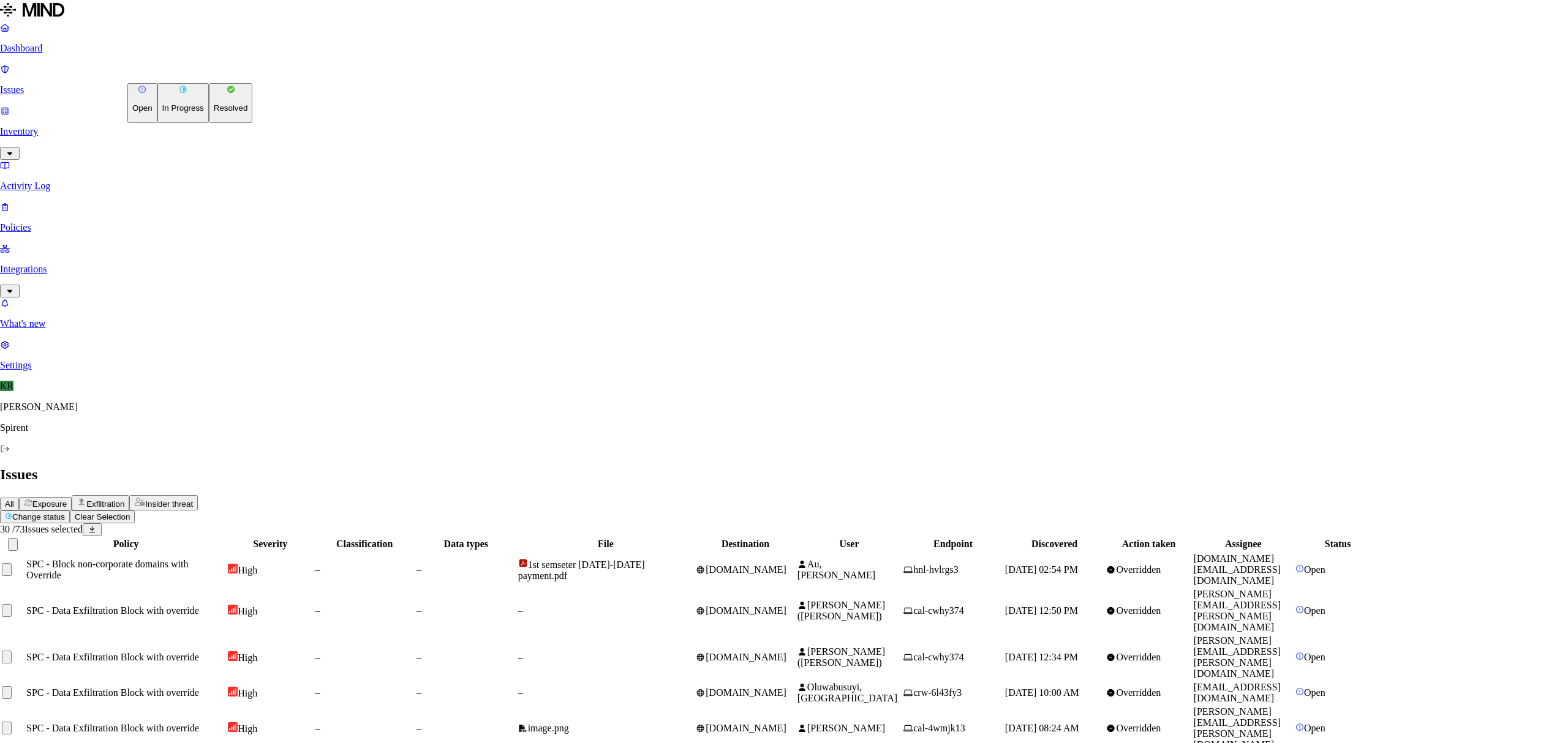
click at [209, 123] on button "Resolved" at bounding box center [230, 103] width 44 height 40
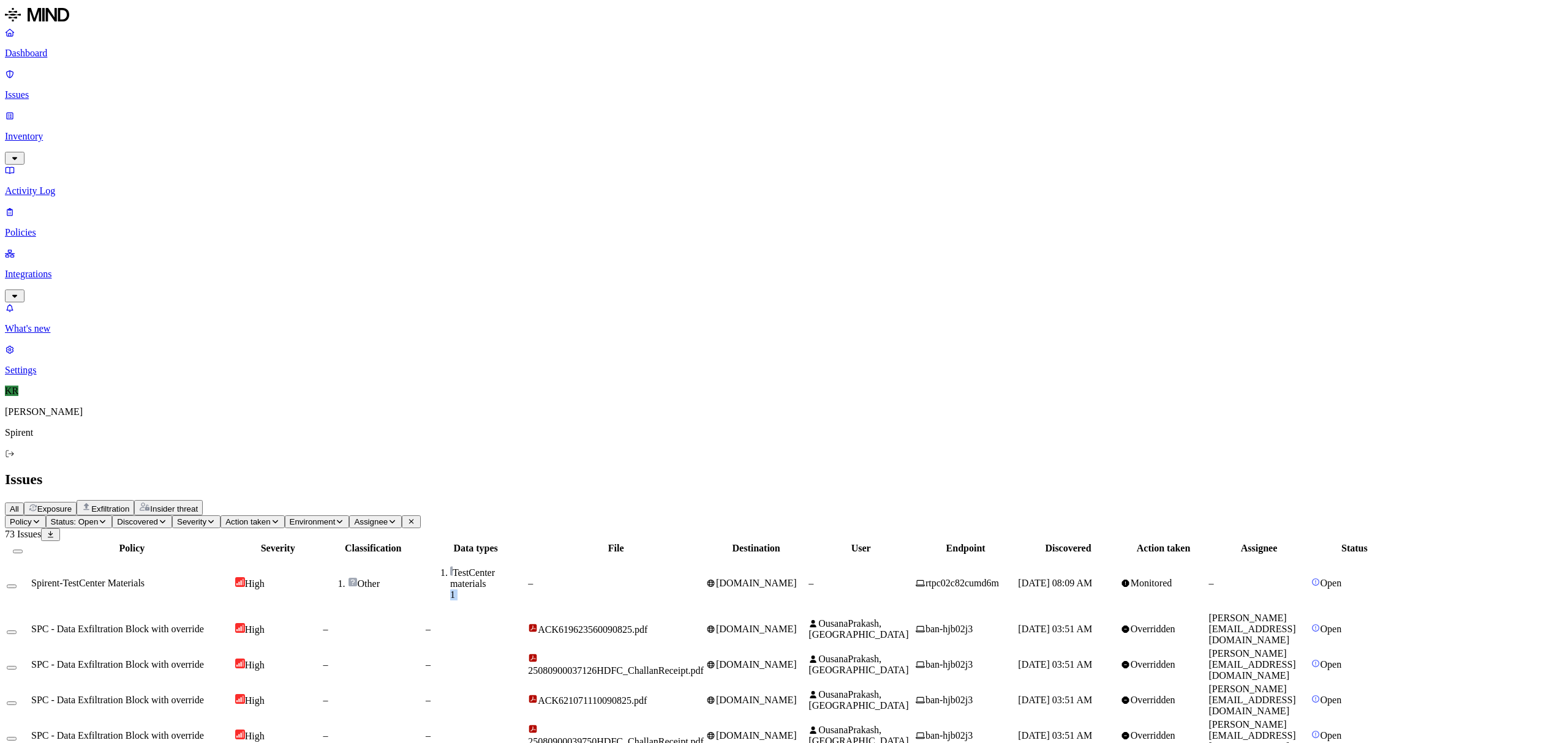
click at [693, 556] on tr "Spirent-TestCenter Materials High Other TestCenter materials 1 – chatgpt.com – …" at bounding box center [702, 583] width 1392 height 55
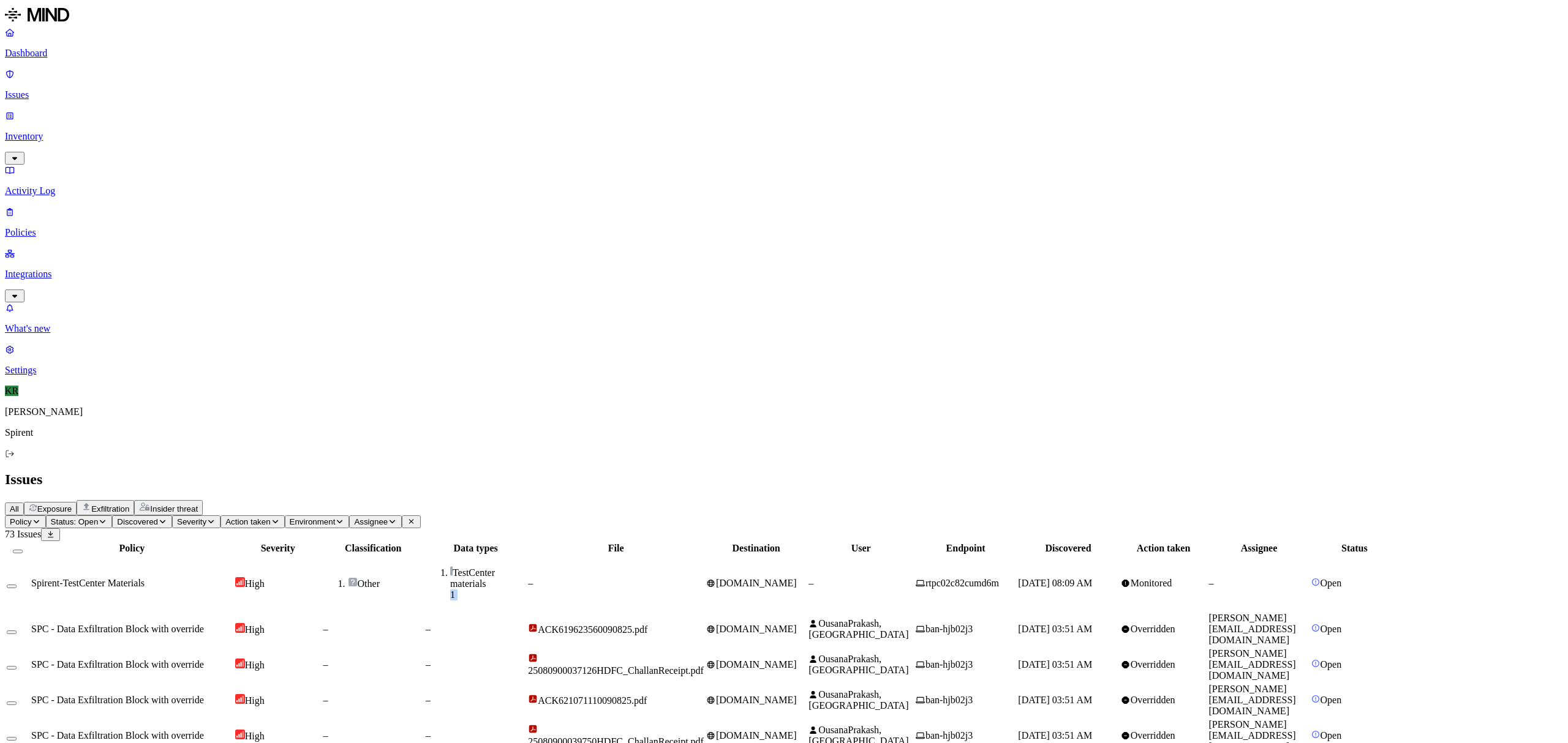
click at [22, 550] on button "Select all" at bounding box center [18, 552] width 10 height 3
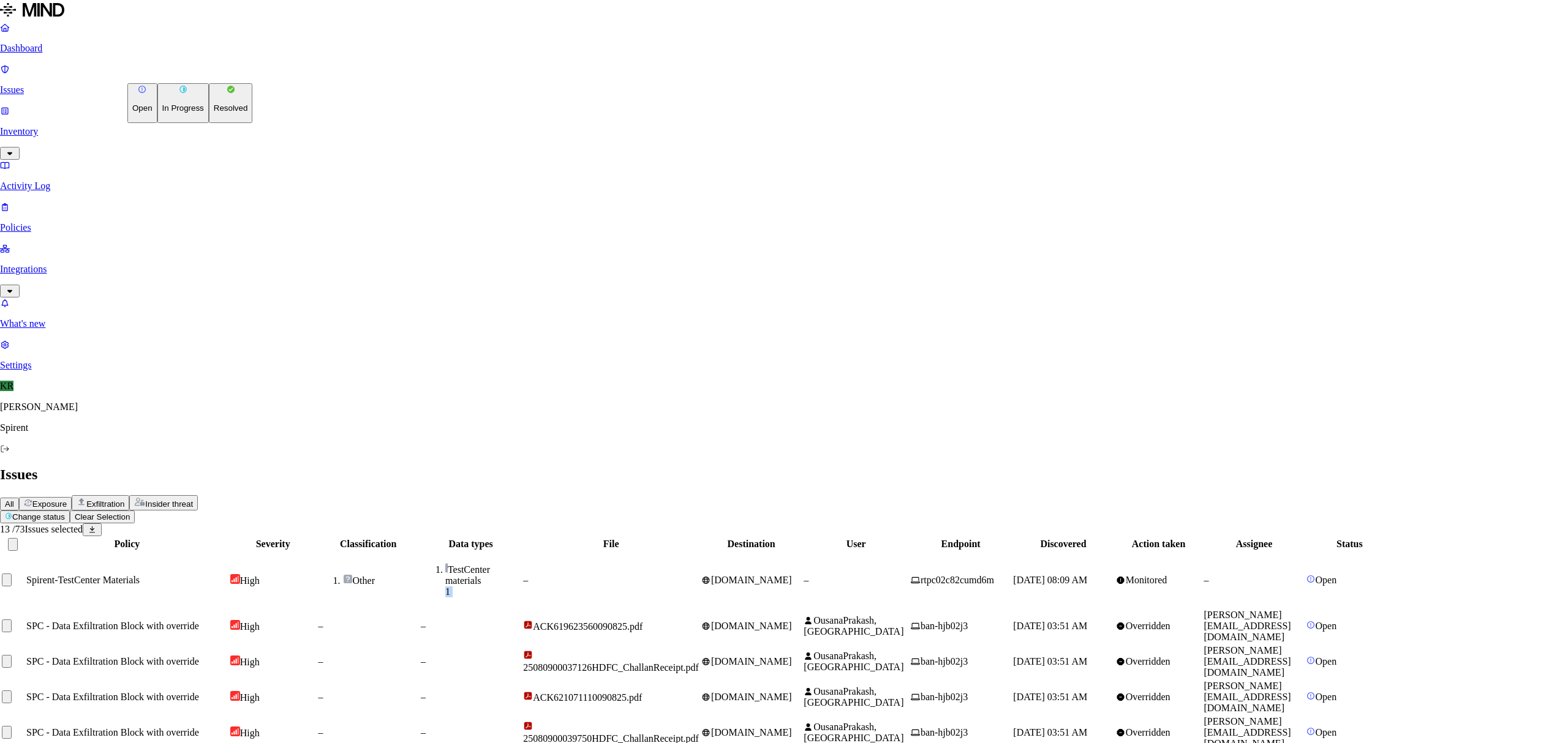
click at [179, 70] on html "Dashboard Issues Inventory Activity Log Policies Integrations What's new 1 Sett…" at bounding box center [784, 592] width 1568 height 1186
click at [213, 113] on p "Resolved" at bounding box center [230, 108] width 34 height 9
